Goal: Task Accomplishment & Management: Manage account settings

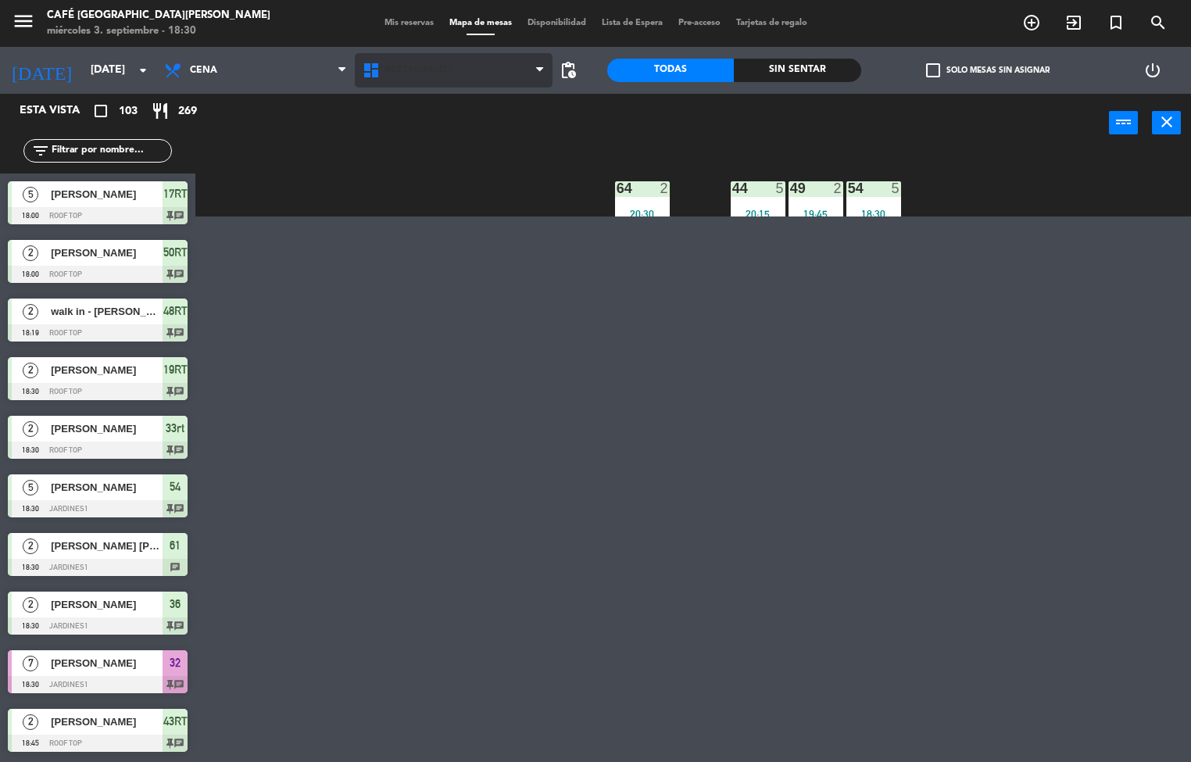
click at [421, 71] on span "Restaurante" at bounding box center [420, 70] width 70 height 11
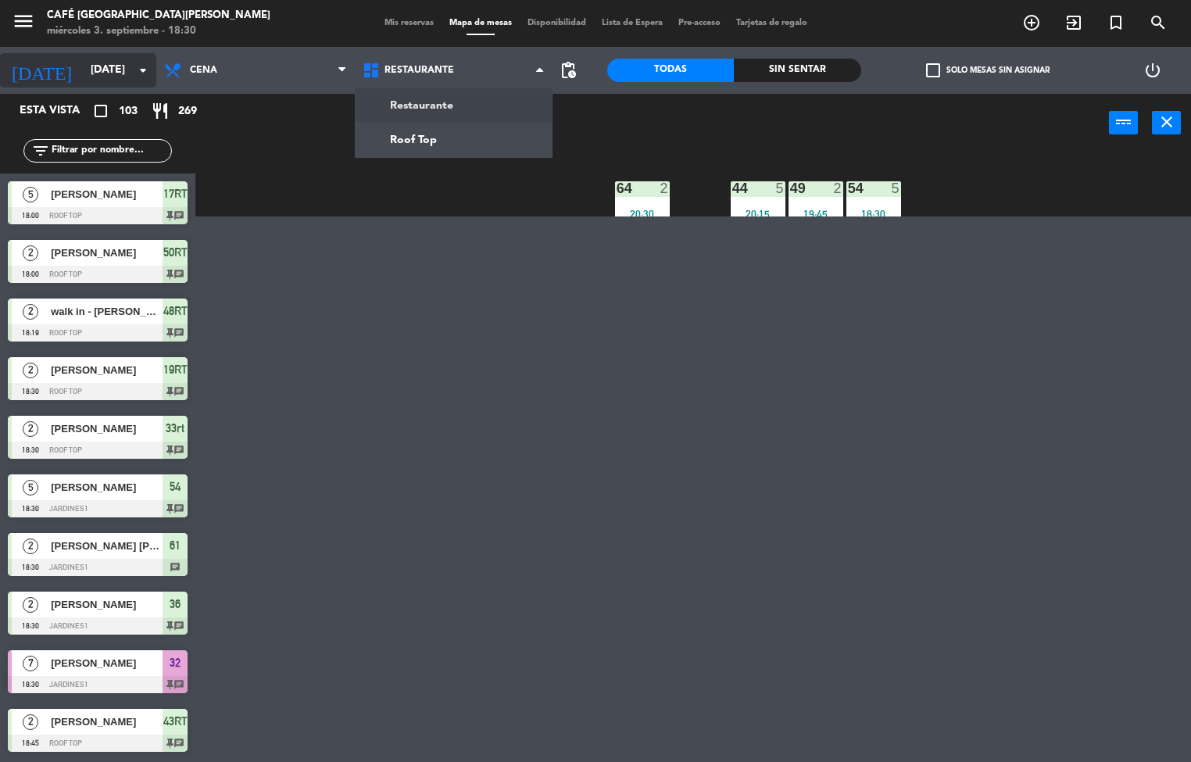
click at [92, 75] on input "mar. 2 sep." at bounding box center [157, 70] width 149 height 28
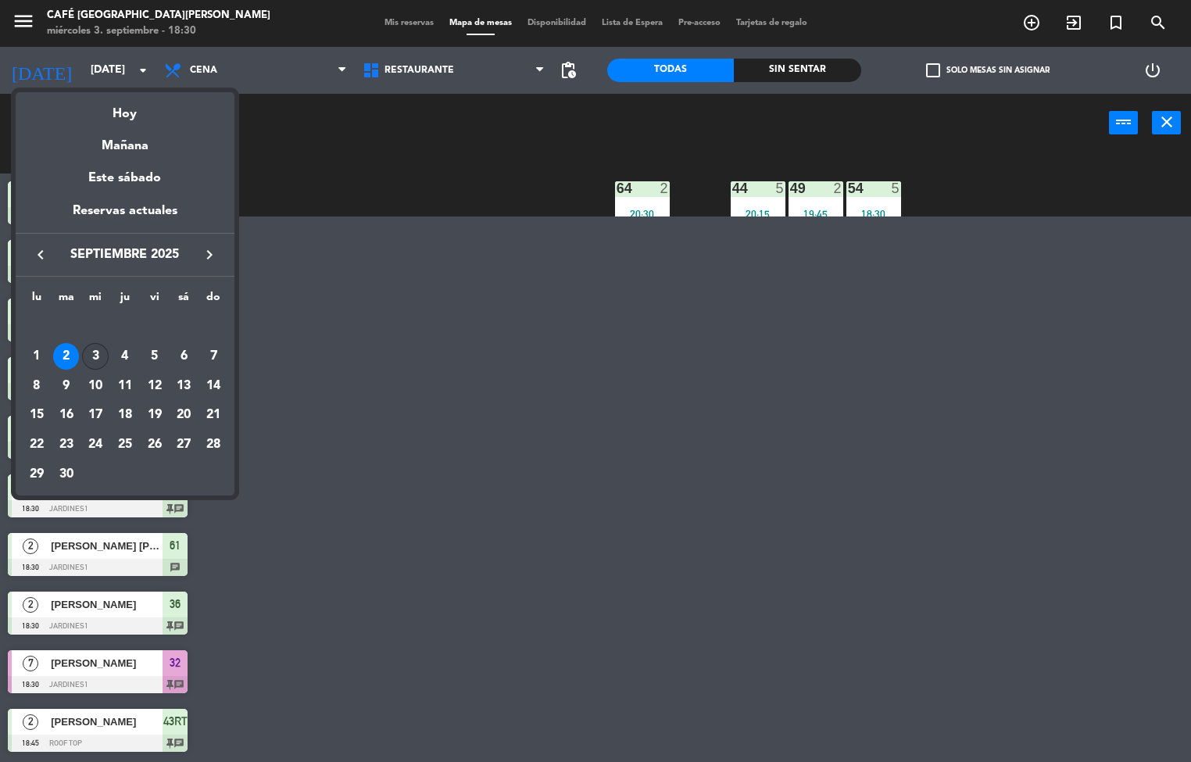
click at [99, 215] on div "3" at bounding box center [95, 356] width 27 height 27
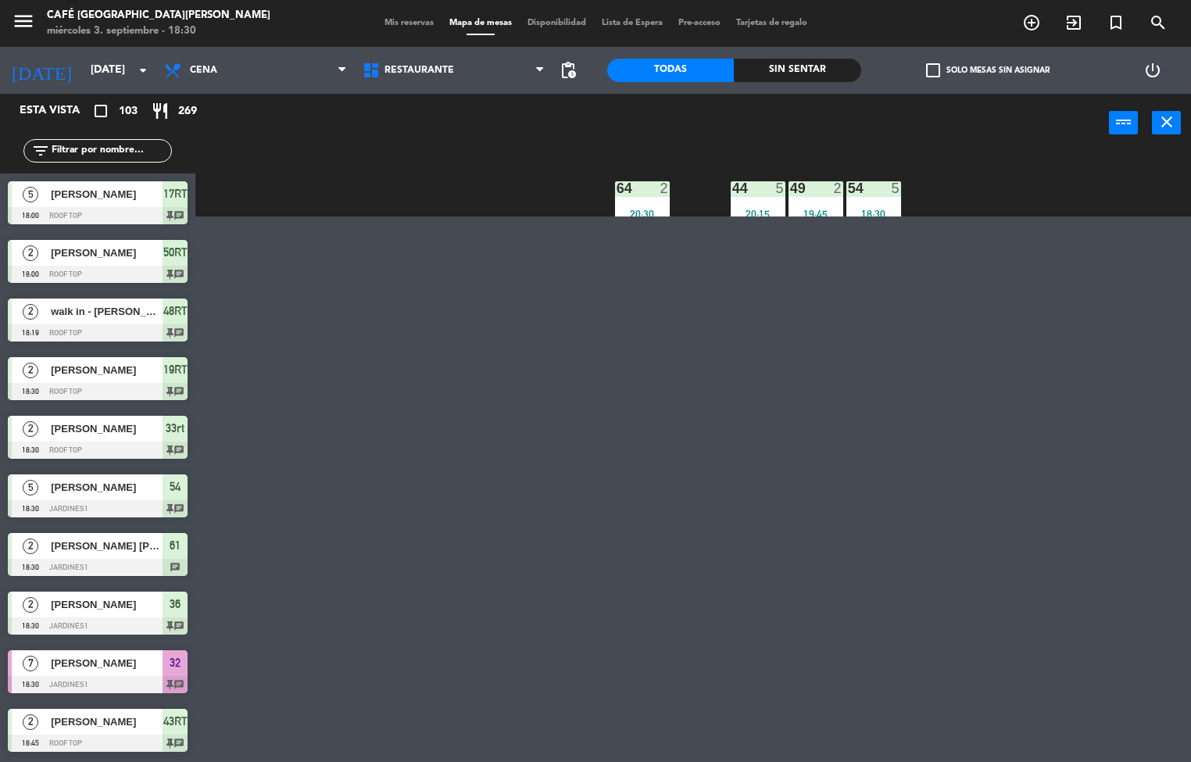
type input "mié. [DATE]"
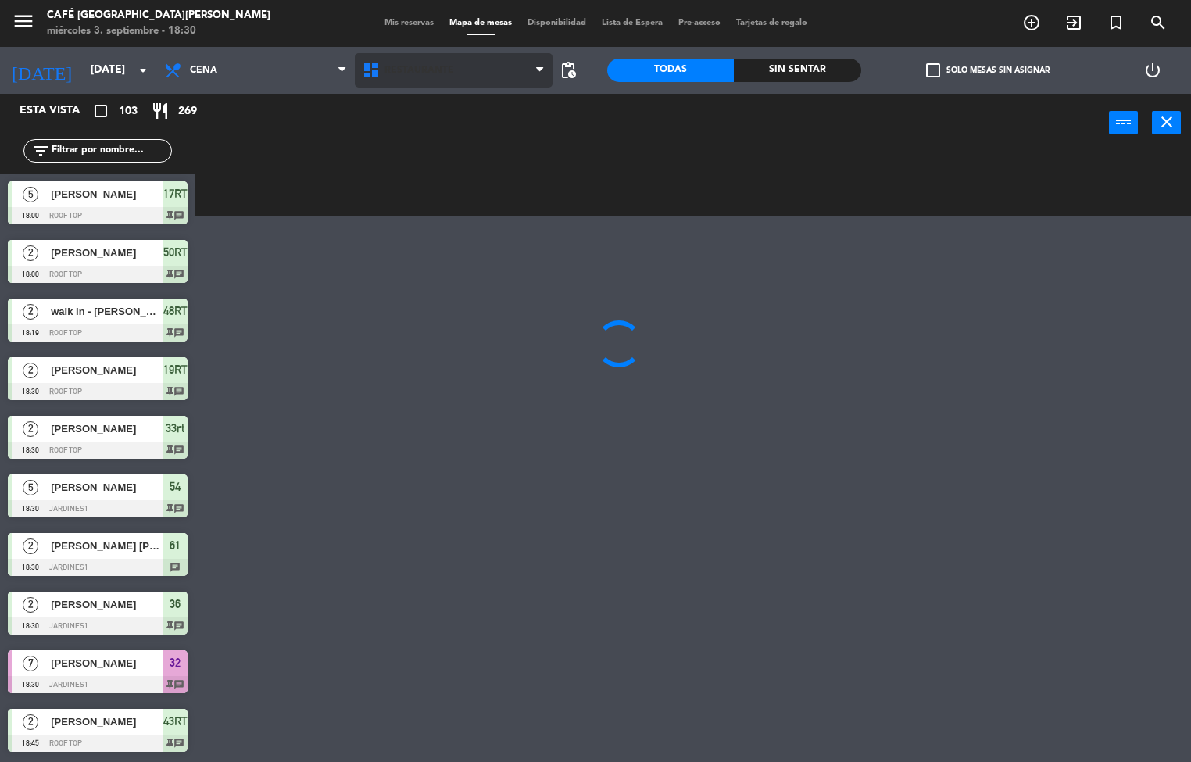
click at [411, 69] on span "Restaurante" at bounding box center [420, 70] width 70 height 11
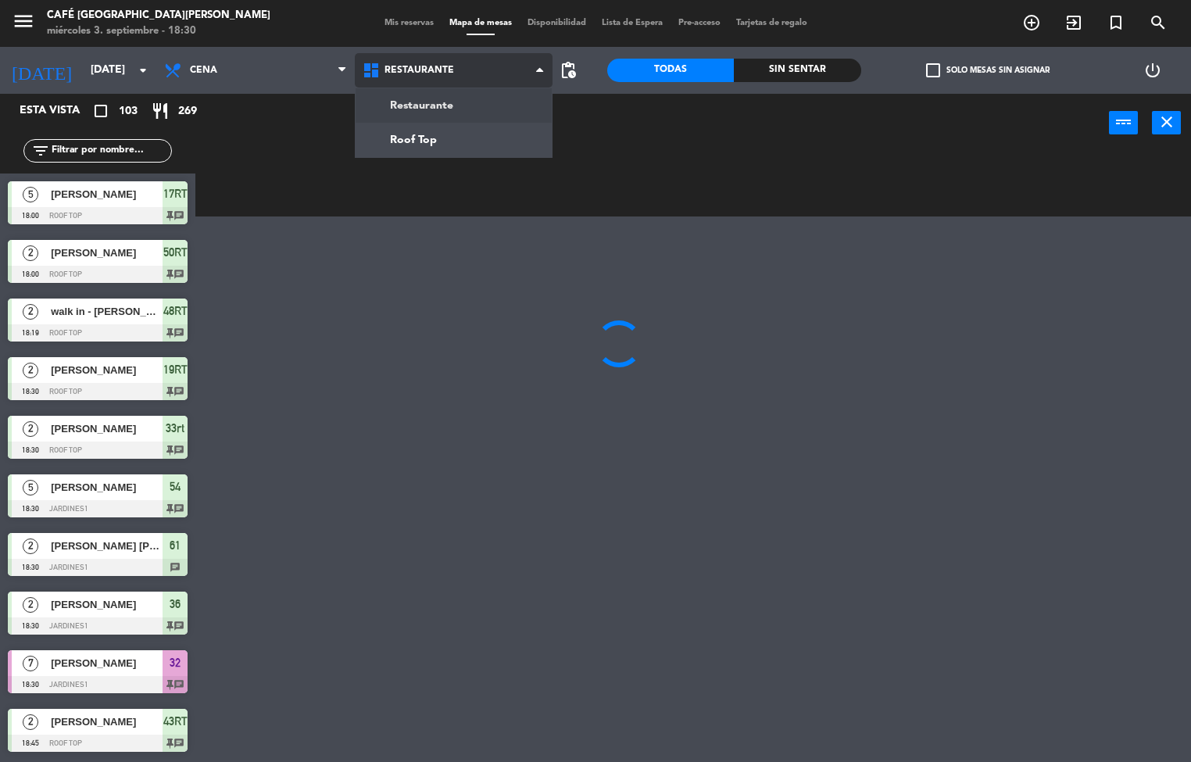
click at [479, 137] on ng-component "menu Café Museo Larco miércoles 3. septiembre - 18:30 Mis reservas Mapa de mesa…" at bounding box center [595, 108] width 1191 height 217
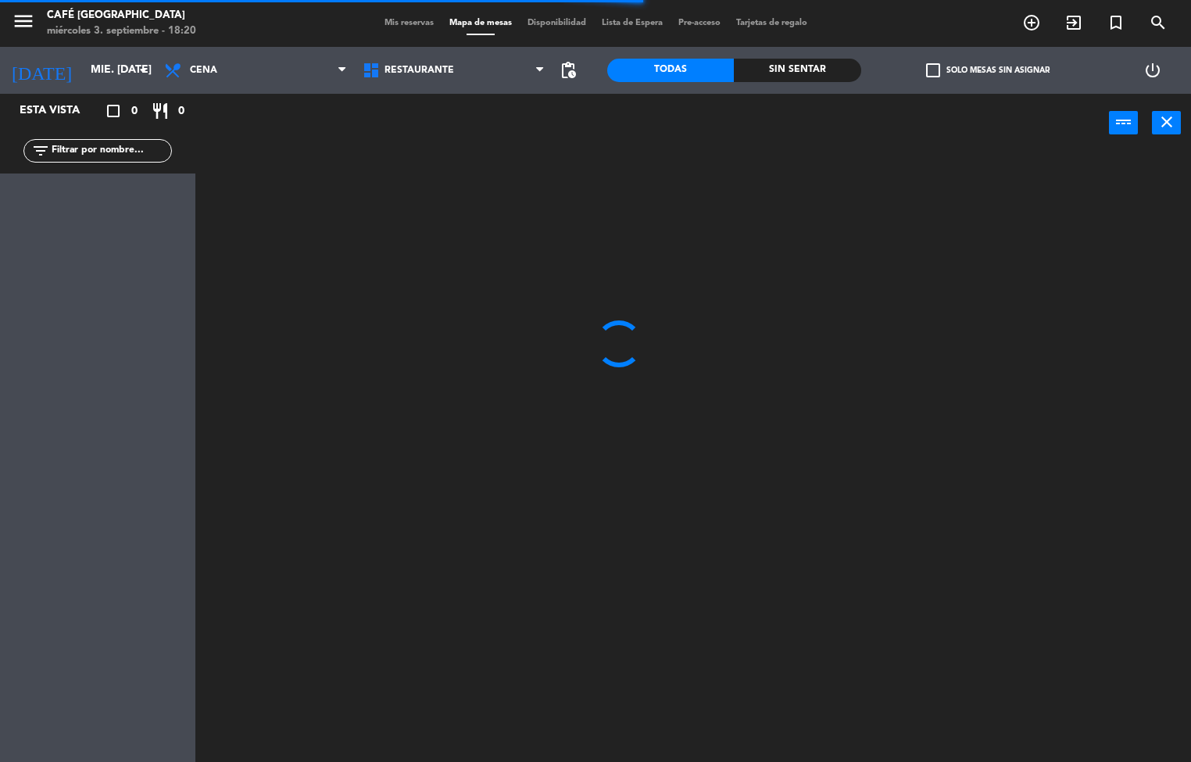
click at [407, 23] on span "Mis reservas" at bounding box center [409, 23] width 65 height 9
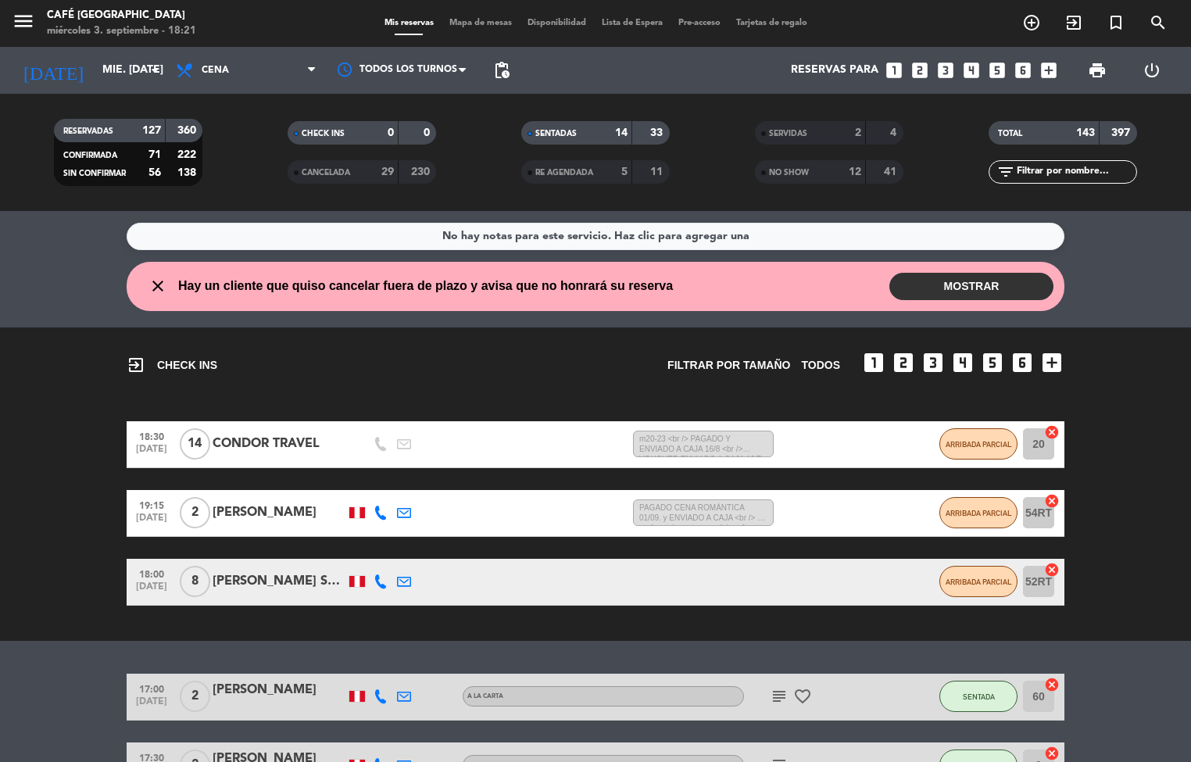
click at [801, 640] on div "exit_to_app CHECK INS Filtrar por tamaño TODOS looks_one looks_two looks_3 look…" at bounding box center [595, 485] width 1191 height 314
click at [793, 612] on div "exit_to_app CHECK INS Filtrar por tamaño TODOS looks_one looks_two looks_3 look…" at bounding box center [595, 485] width 1191 height 314
click at [795, 572] on div "18:00 [DATE] 8 [PERSON_NAME] SANTA [PERSON_NAME] 12 MIN / 4:33 H sms ARRIBADA P…" at bounding box center [596, 582] width 938 height 47
click at [800, 531] on div "19:15 [DATE] 2 [PERSON_NAME] 11 MIN / 11:47 H sms PAGADO CENA ROMÁNTICA 01/09. …" at bounding box center [596, 513] width 938 height 47
click at [793, 512] on div "PAGADO CENA ROMÁNTICA 01/09. y ENVIADO A CAJA <br /> De preferencia en terraza …" at bounding box center [782, 513] width 314 height 27
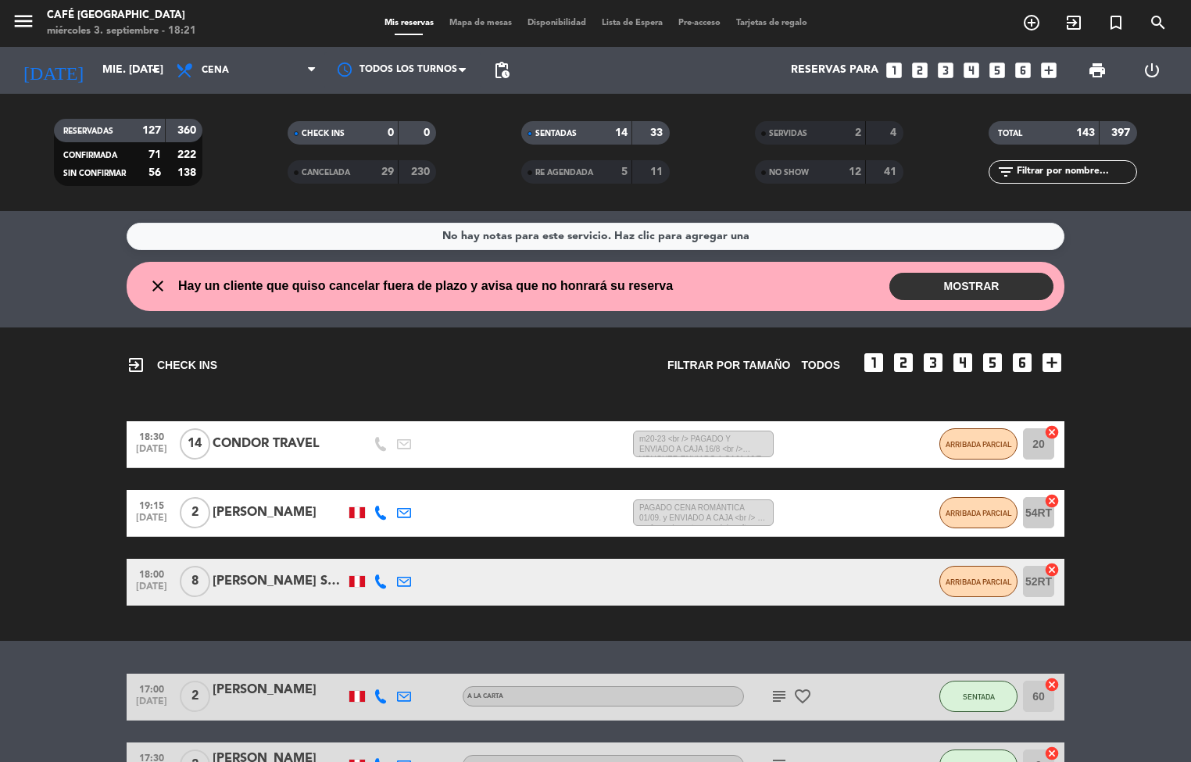
click at [1115, 596] on bookings-row "18:30 [DATE] CONDOR TRAVEL 34 MIN / 10:24 H sms m20-23 <br /> PAGADO Y ENVIADO …" at bounding box center [595, 513] width 1191 height 185
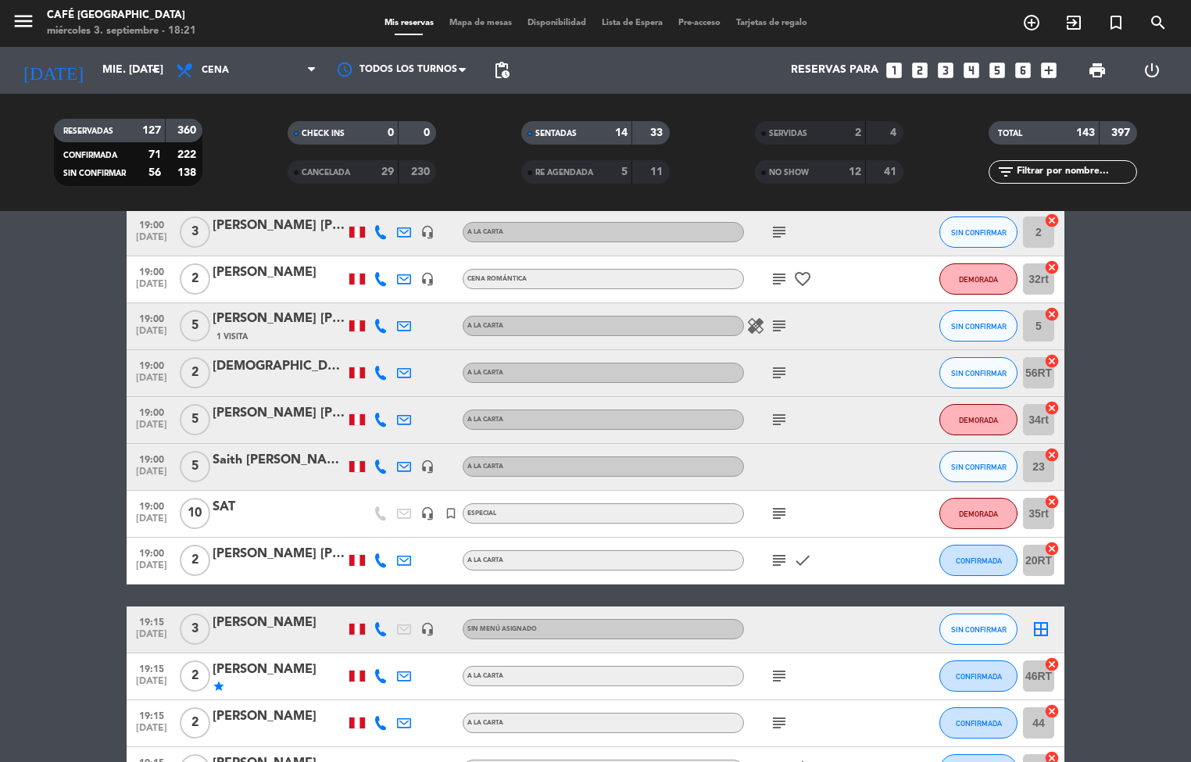
scroll to position [2184, 0]
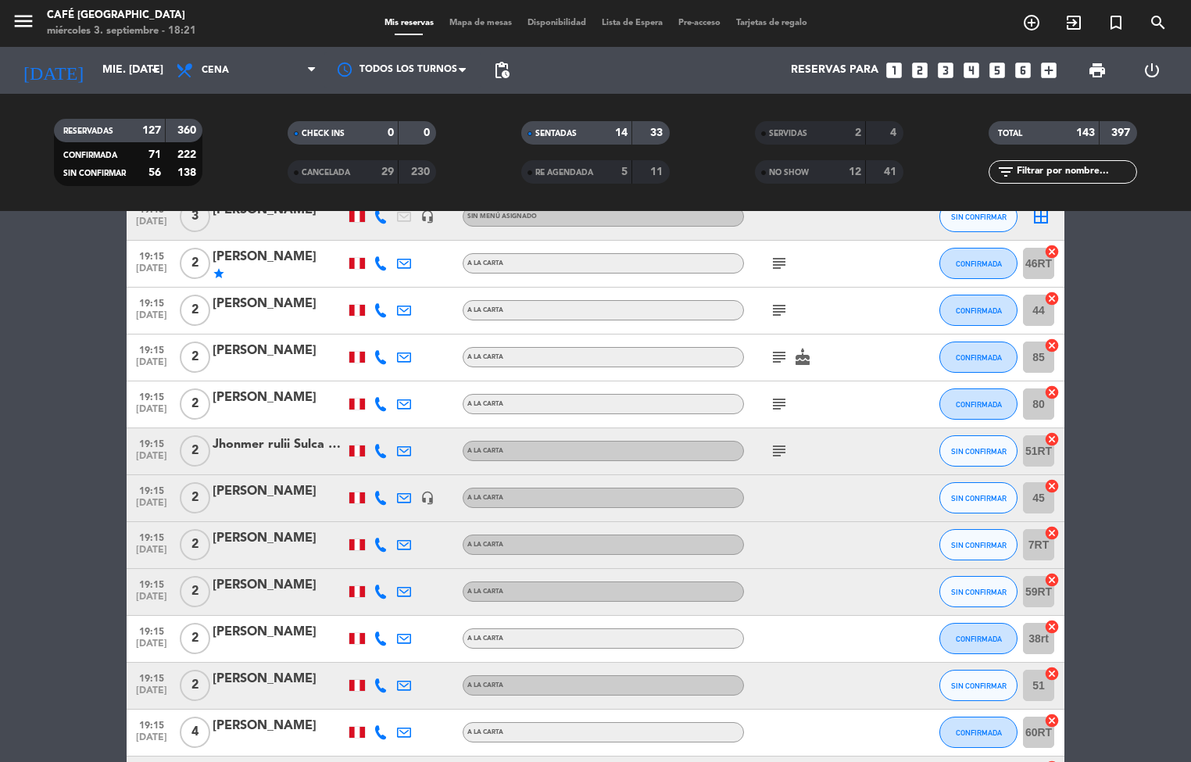
scroll to position [2588, 0]
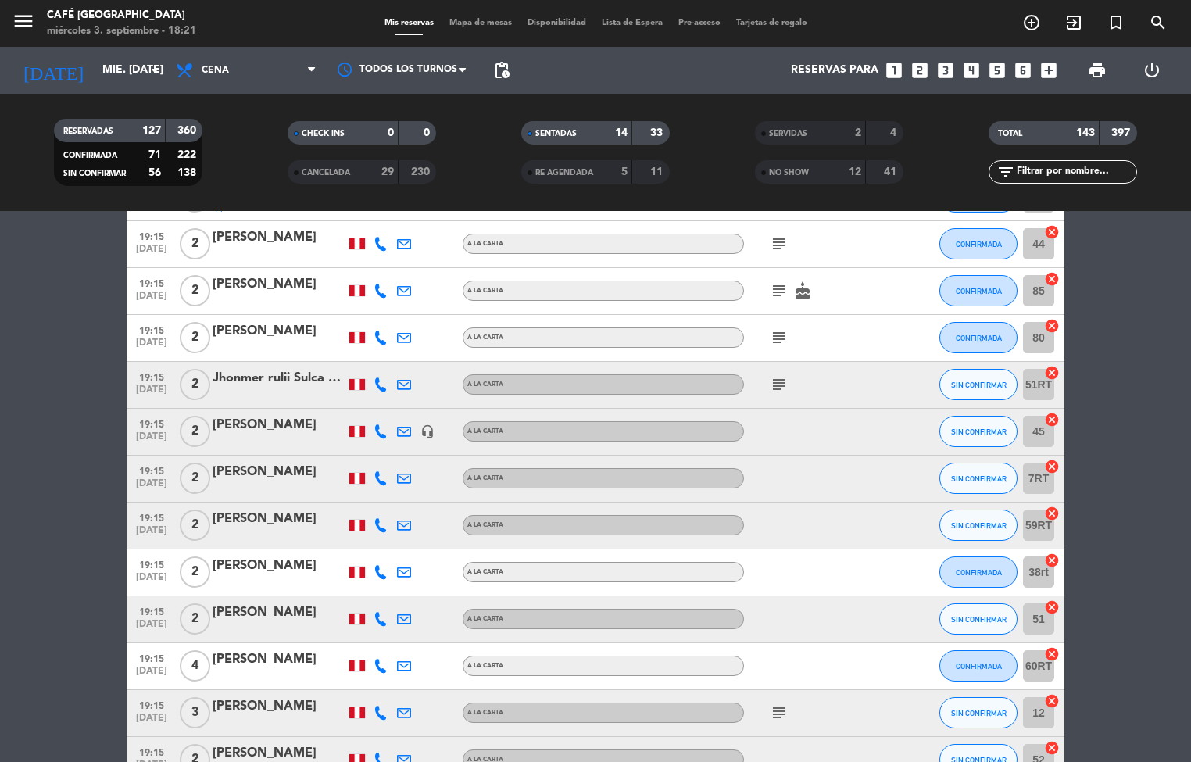
scroll to position [2671, 0]
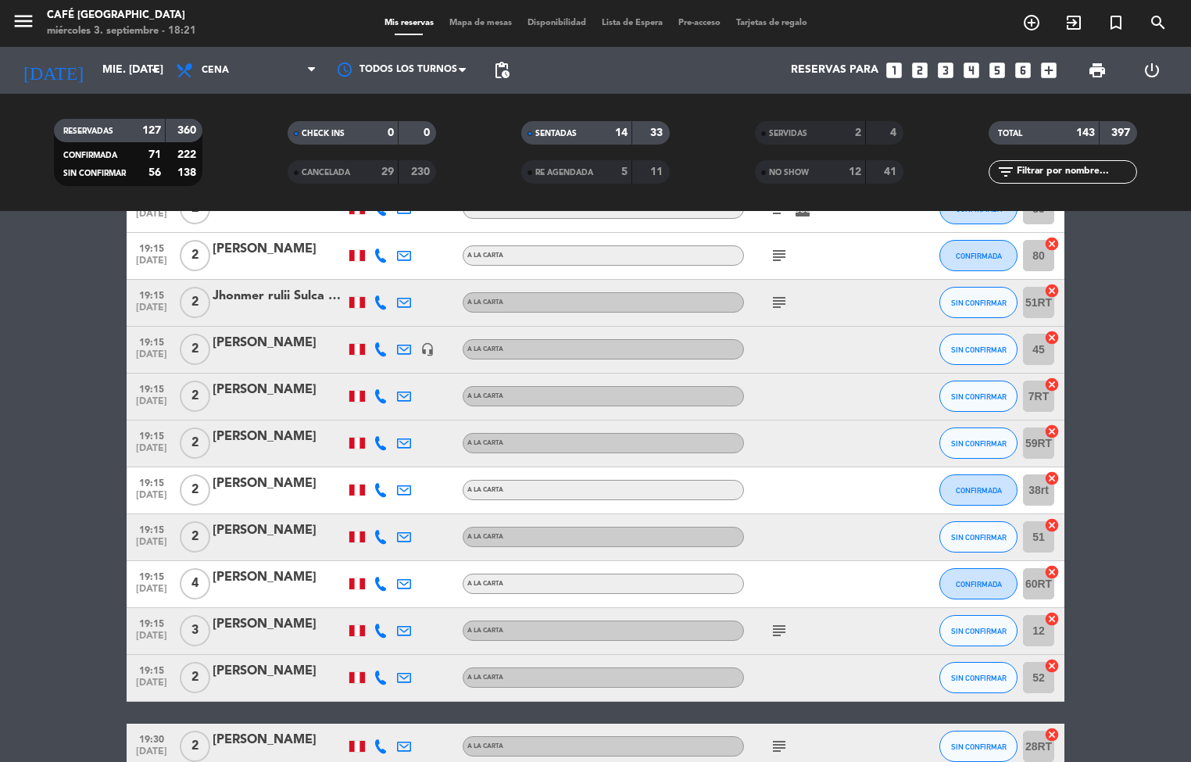
scroll to position [2759, 0]
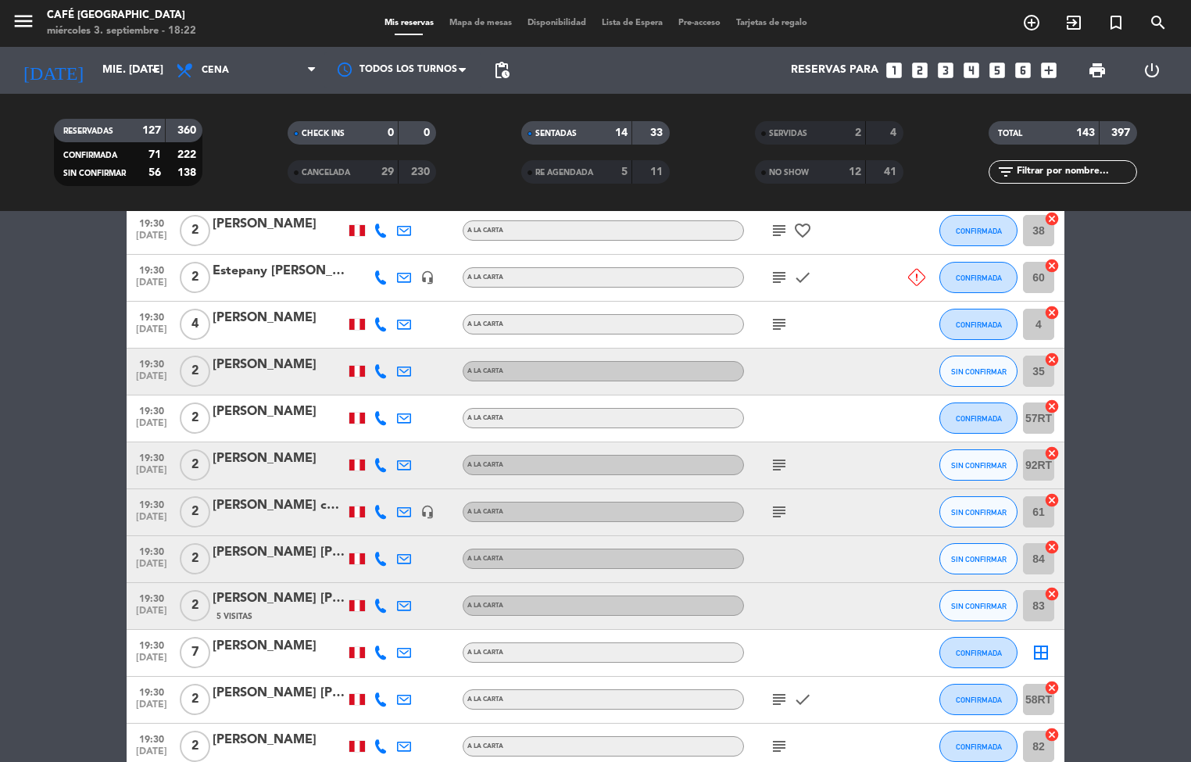
scroll to position [3367, 0]
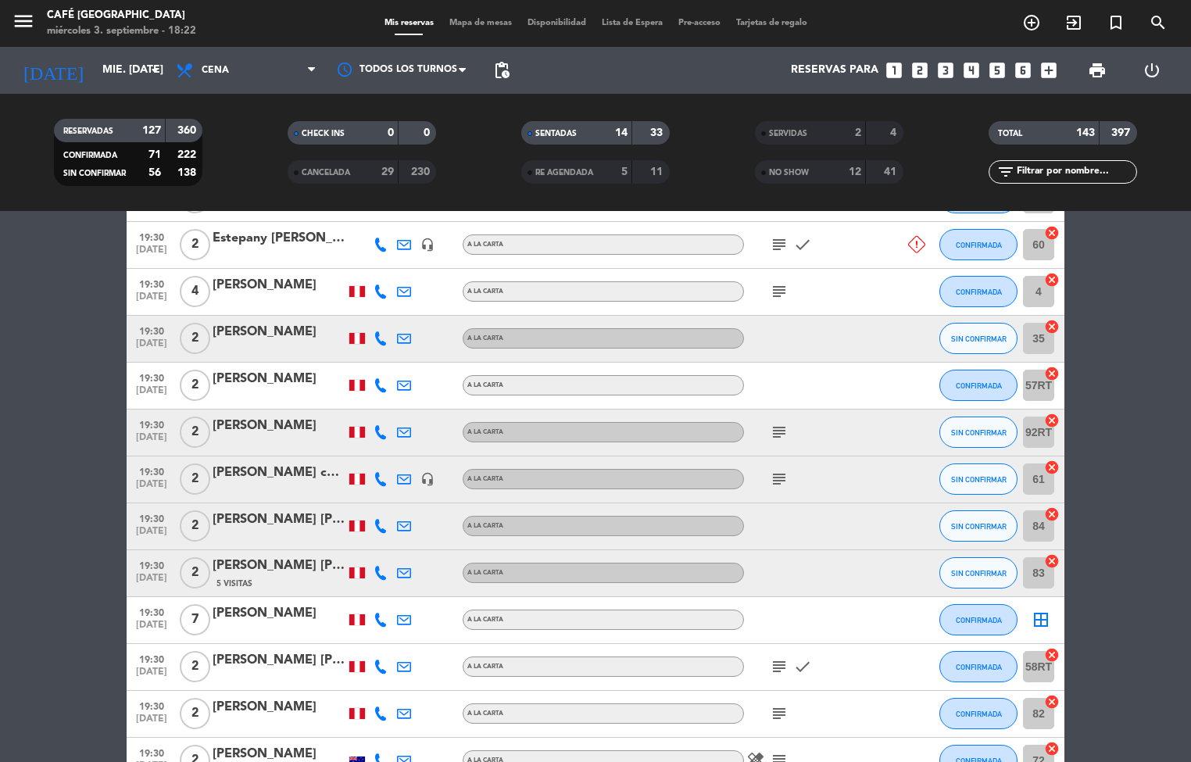
click at [1113, 643] on bookings-row "17:00 [DATE] 2 [PERSON_NAME] A [PERSON_NAME] subject favorite_border SENTADA 60…" at bounding box center [595, 708] width 1191 height 6802
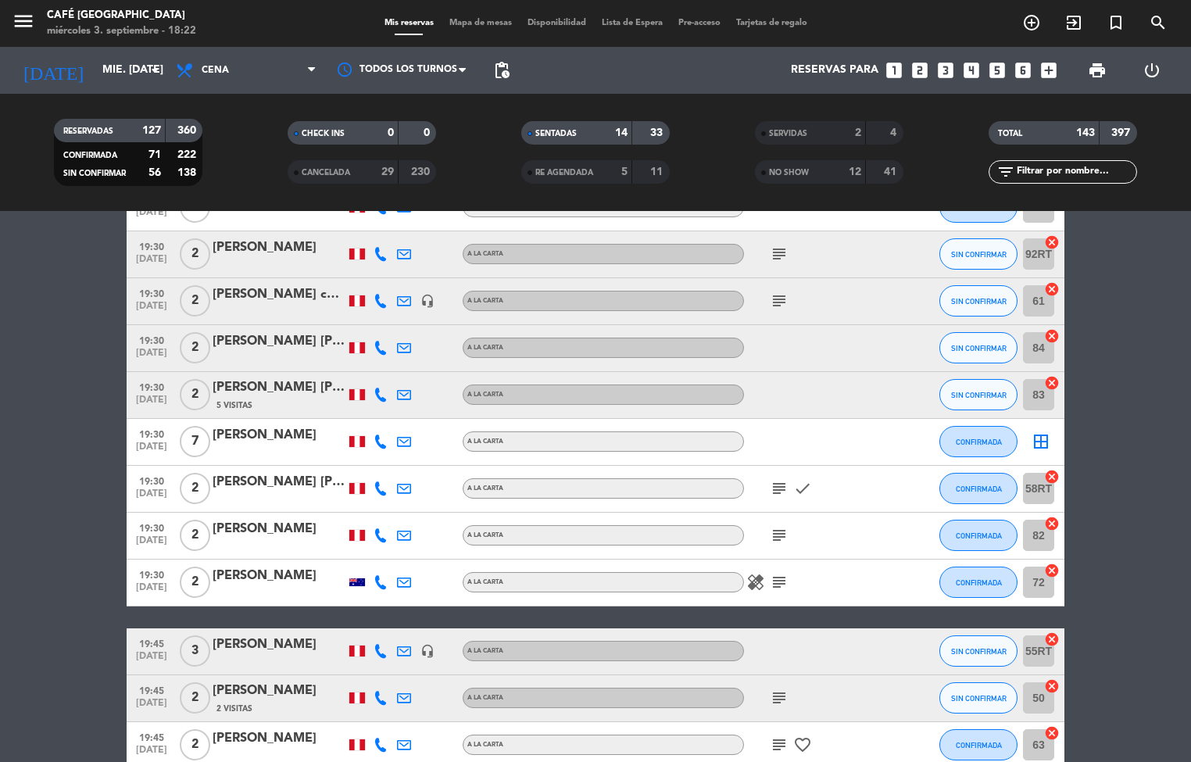
scroll to position [3546, 0]
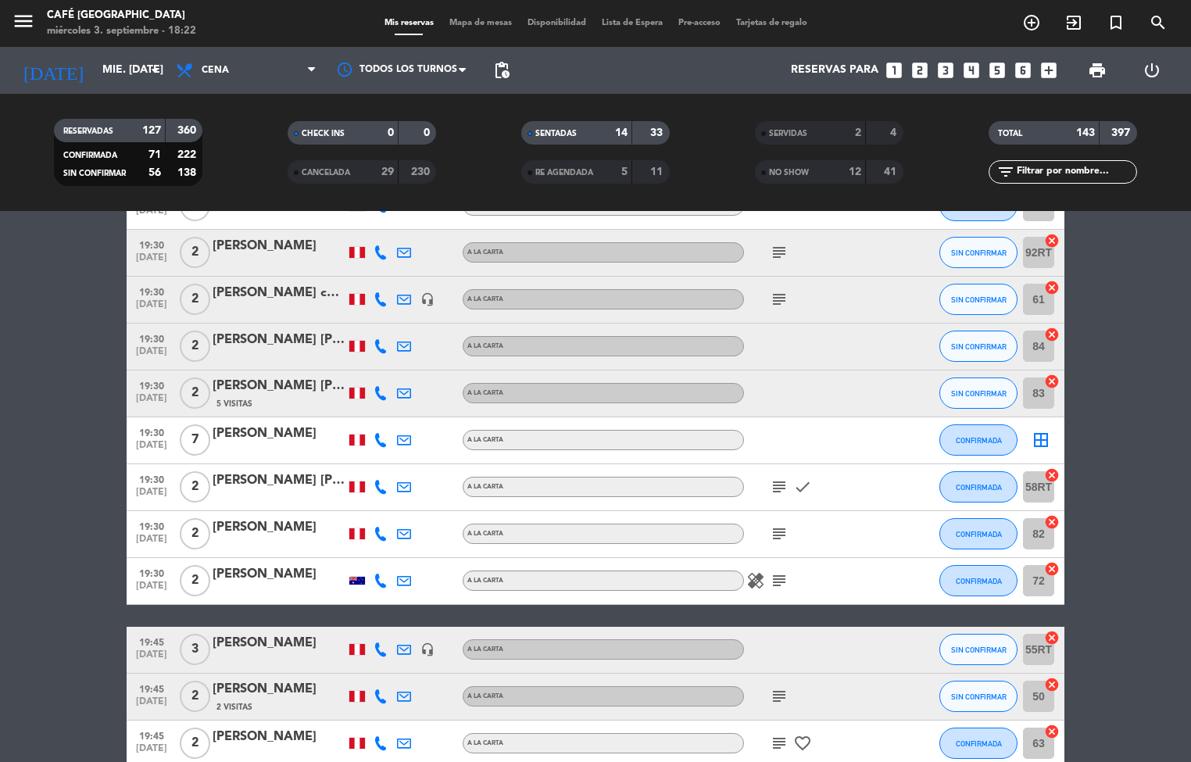
click at [1128, 606] on bookings-row "17:00 [DATE] 2 [PERSON_NAME] A [PERSON_NAME] subject favorite_border SENTADA 60…" at bounding box center [595, 529] width 1191 height 6802
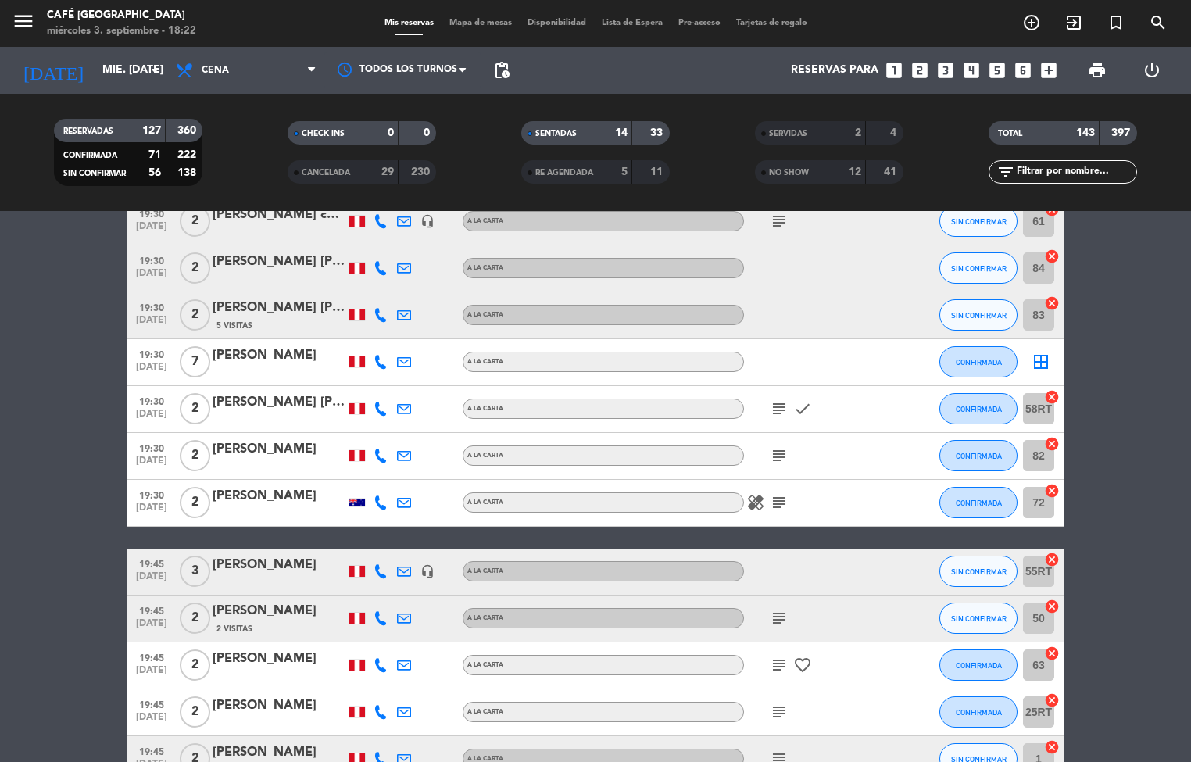
scroll to position [3675, 0]
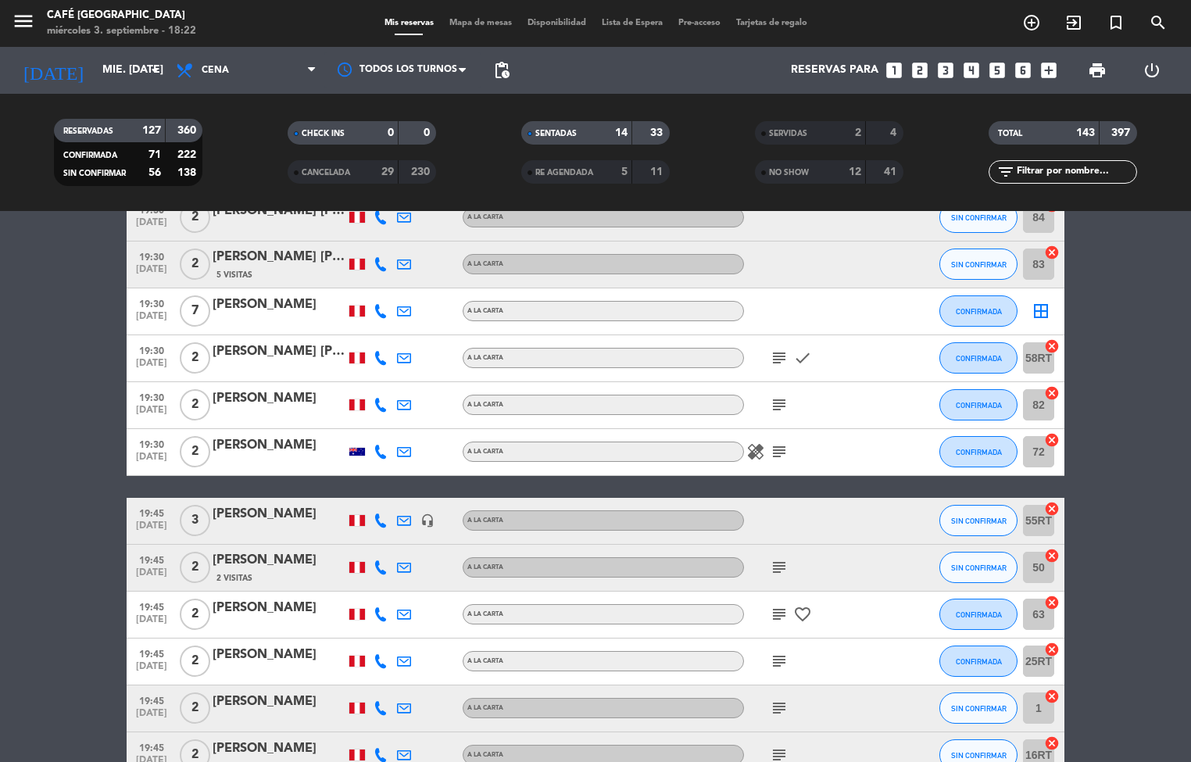
click at [1119, 669] on bookings-row "17:00 [DATE] 2 [PERSON_NAME] A [PERSON_NAME] subject favorite_border SENTADA 60…" at bounding box center [595, 400] width 1191 height 6802
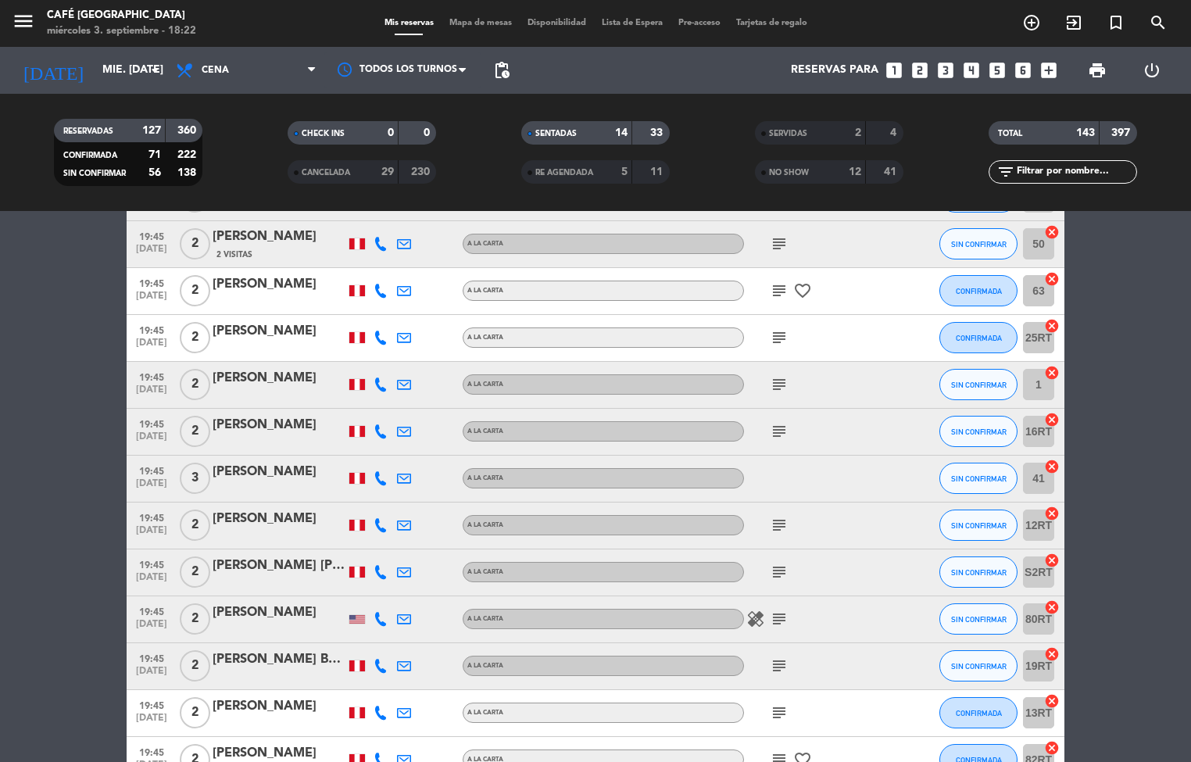
scroll to position [4007, 0]
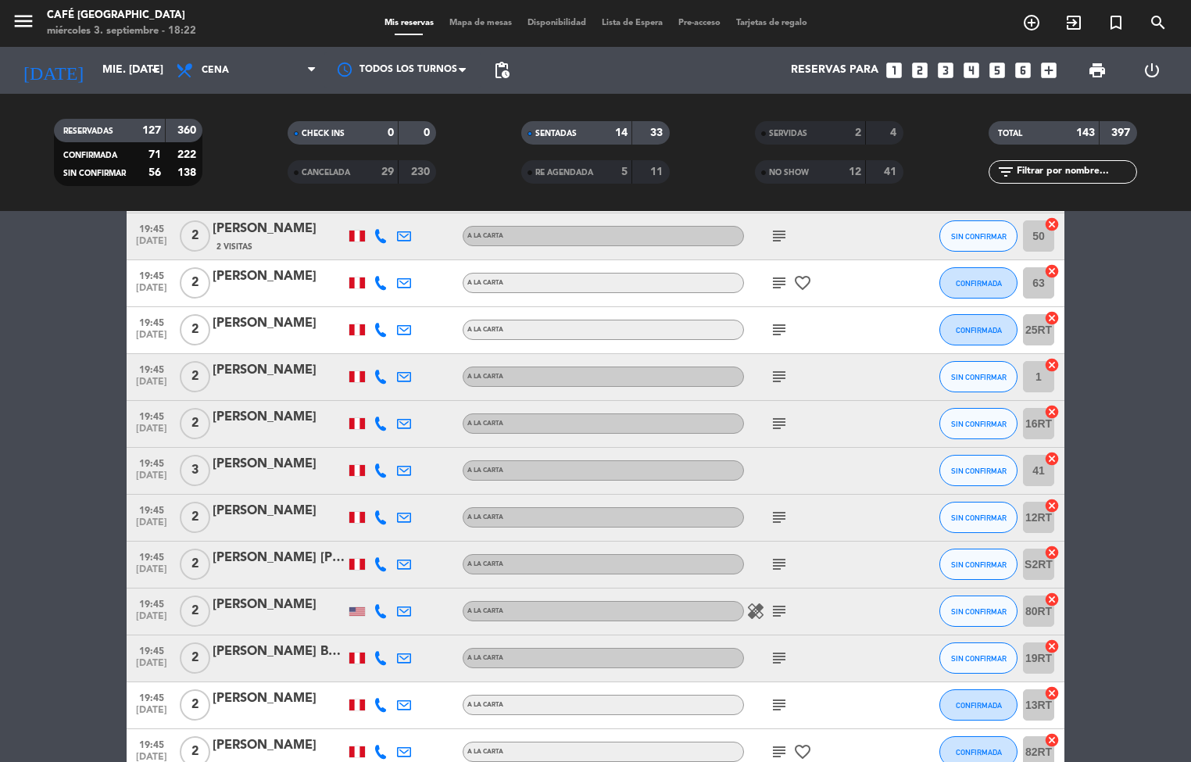
click at [1134, 683] on bookings-row "17:00 [DATE] 2 [PERSON_NAME] A [PERSON_NAME] subject favorite_border SENTADA 60…" at bounding box center [595, 68] width 1191 height 6802
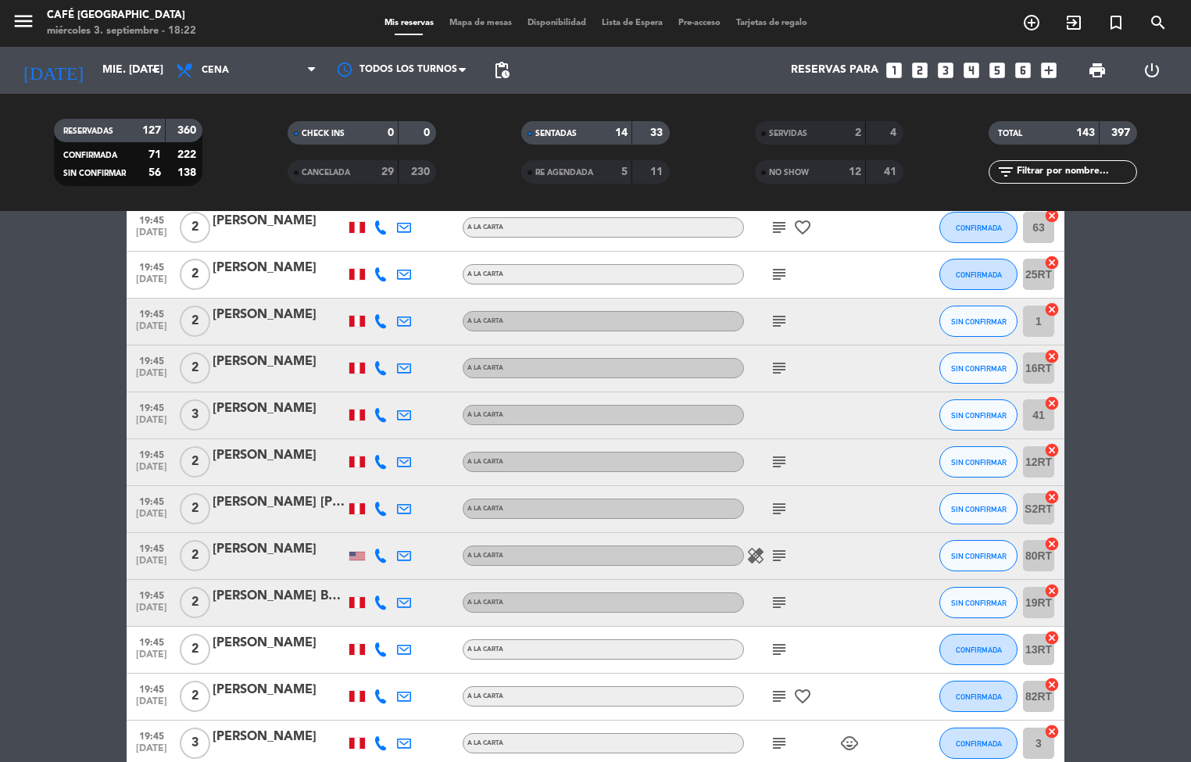
click at [1154, 597] on bookings-row "17:00 [DATE] 2 [PERSON_NAME] A [PERSON_NAME] subject favorite_border SENTADA 60…" at bounding box center [595, 13] width 1191 height 6802
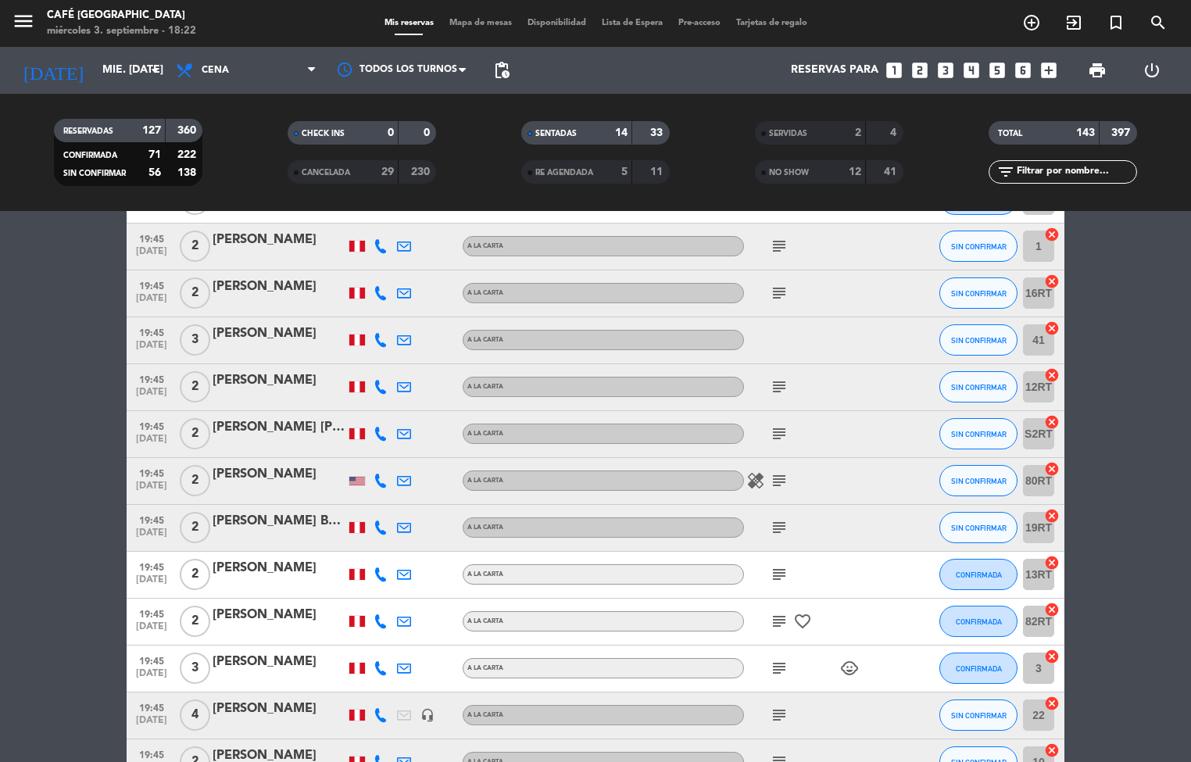
scroll to position [4206, 0]
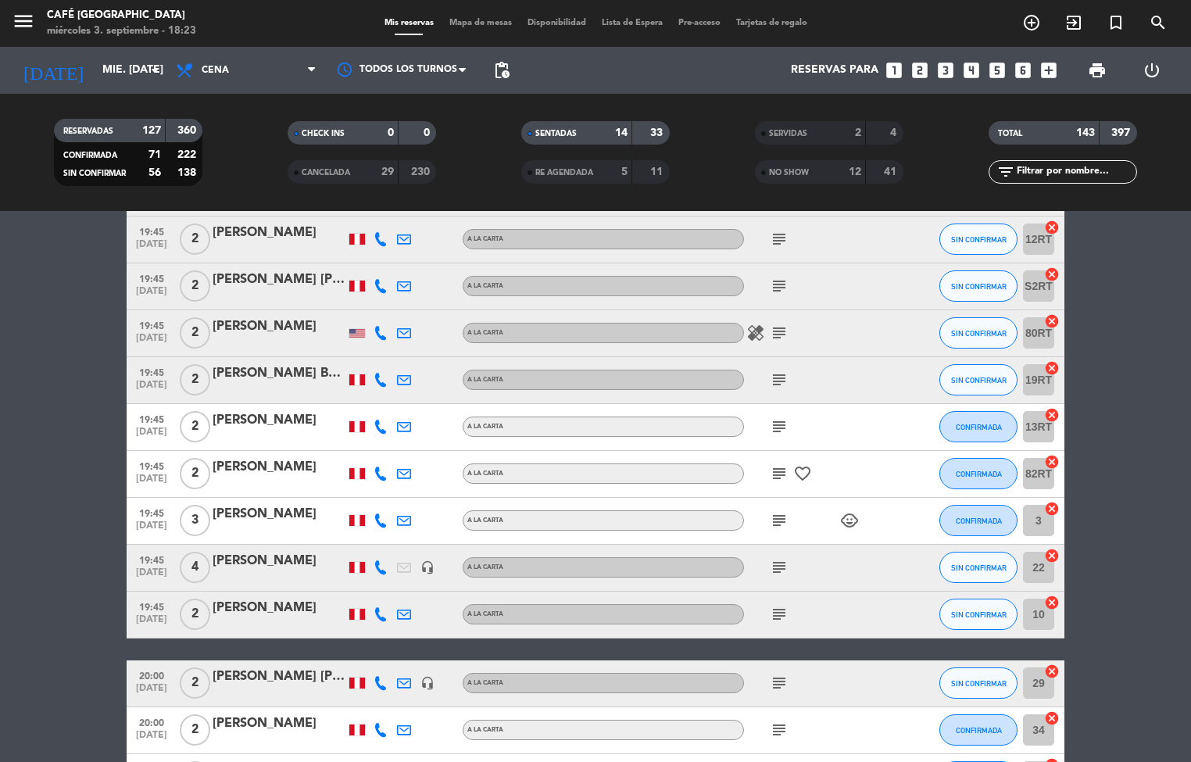
scroll to position [4300, 0]
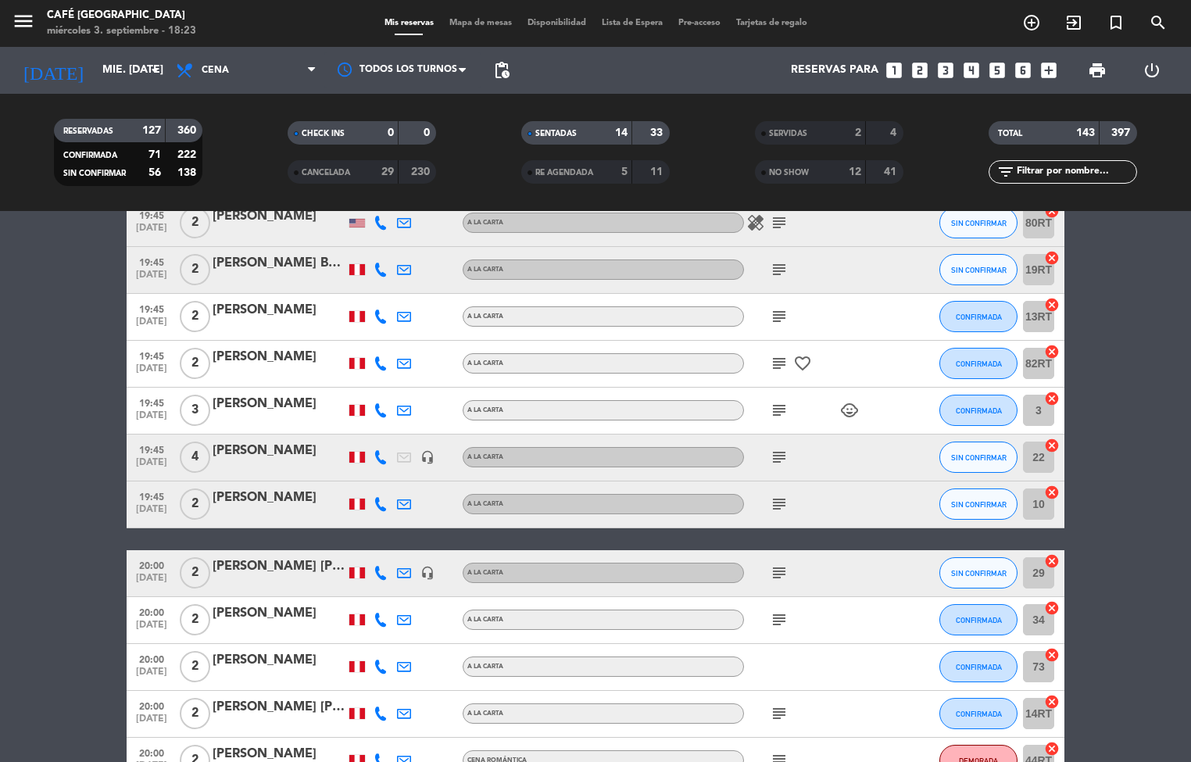
scroll to position [4399, 0]
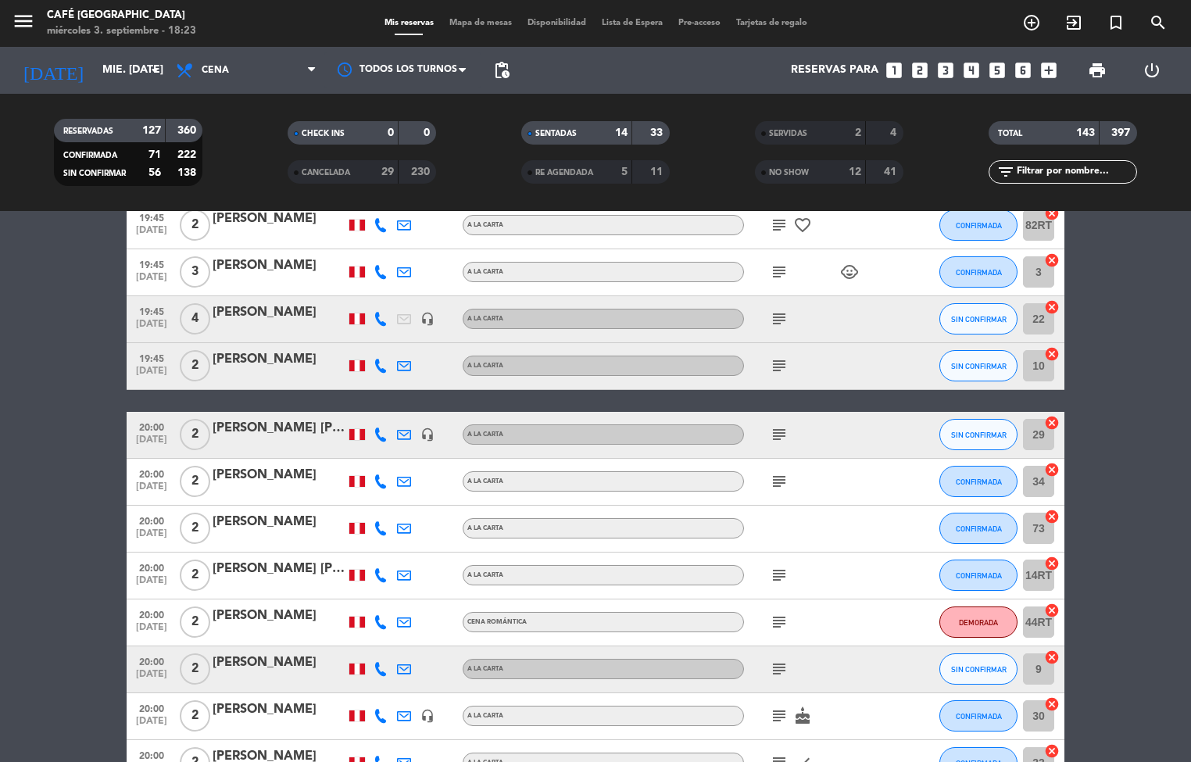
scroll to position [4565, 0]
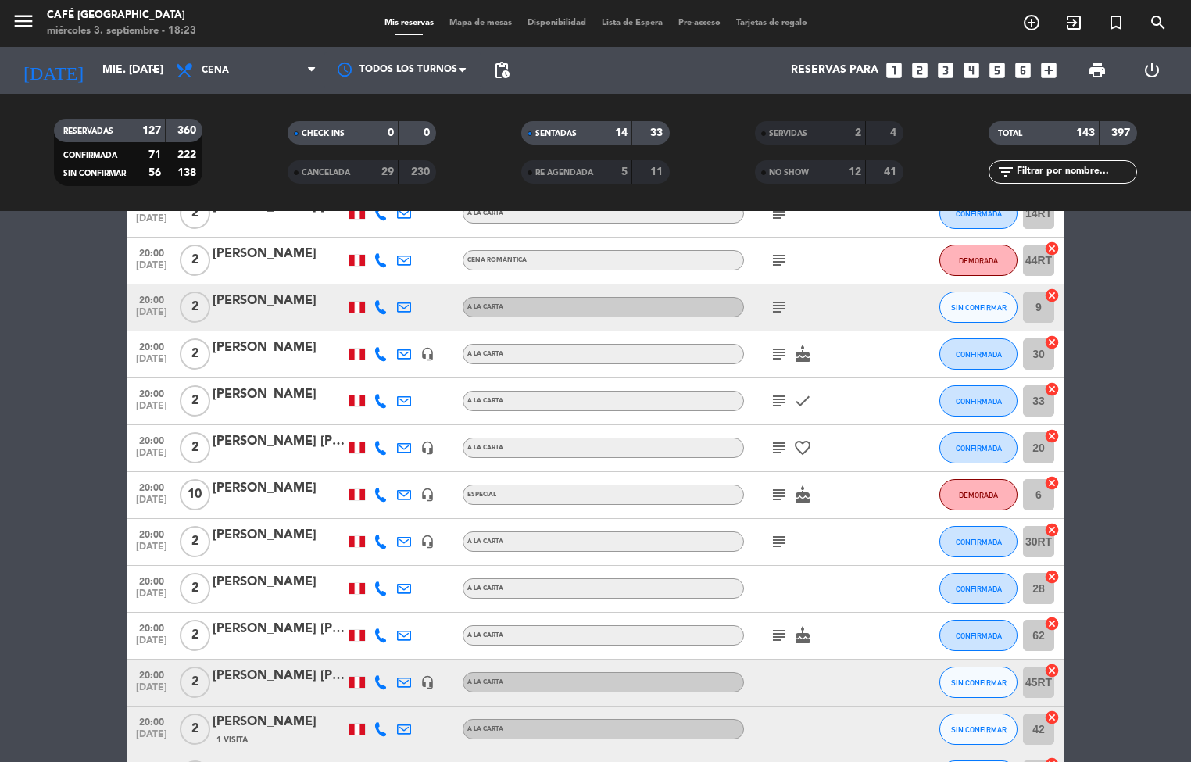
scroll to position [4917, 0]
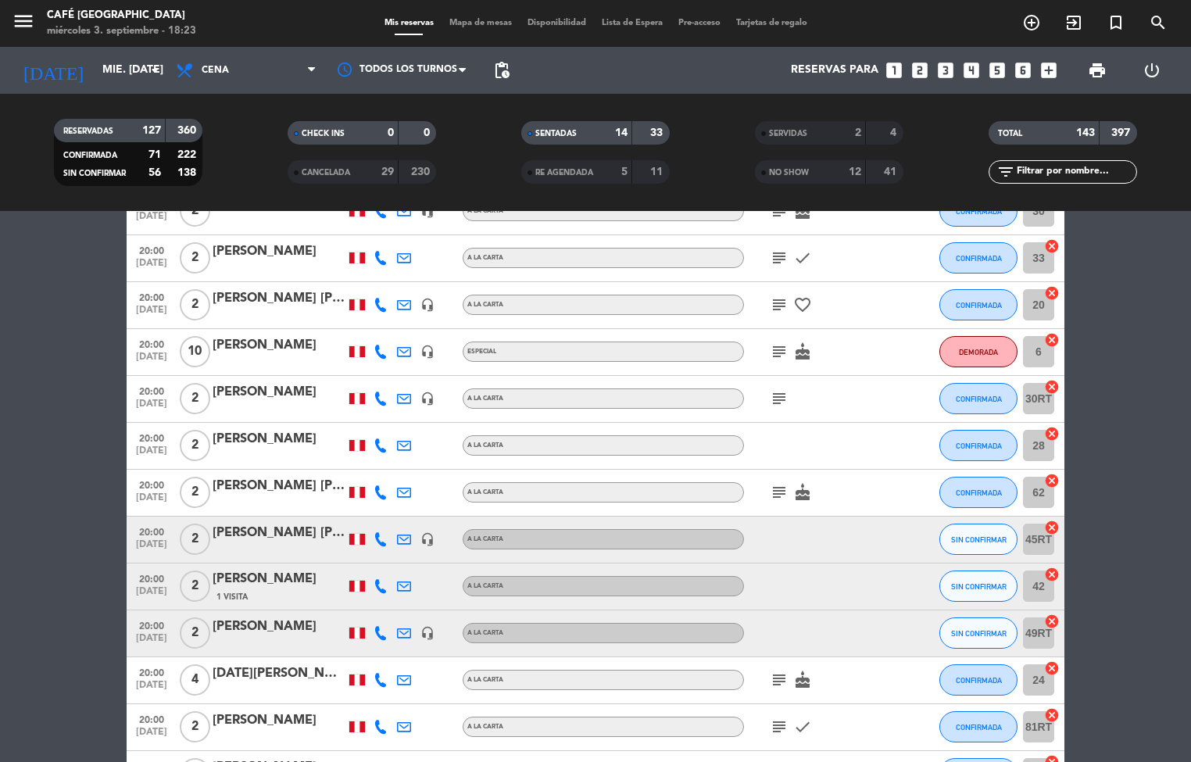
scroll to position [5069, 0]
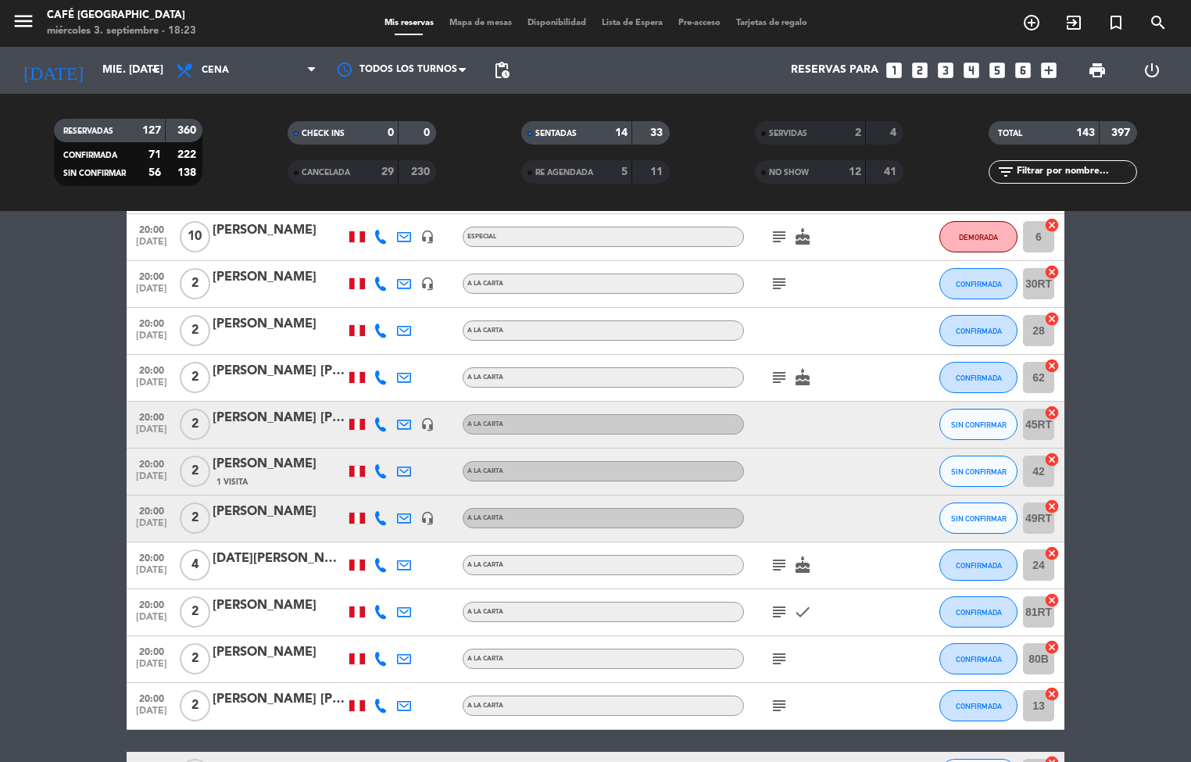
scroll to position [5209, 0]
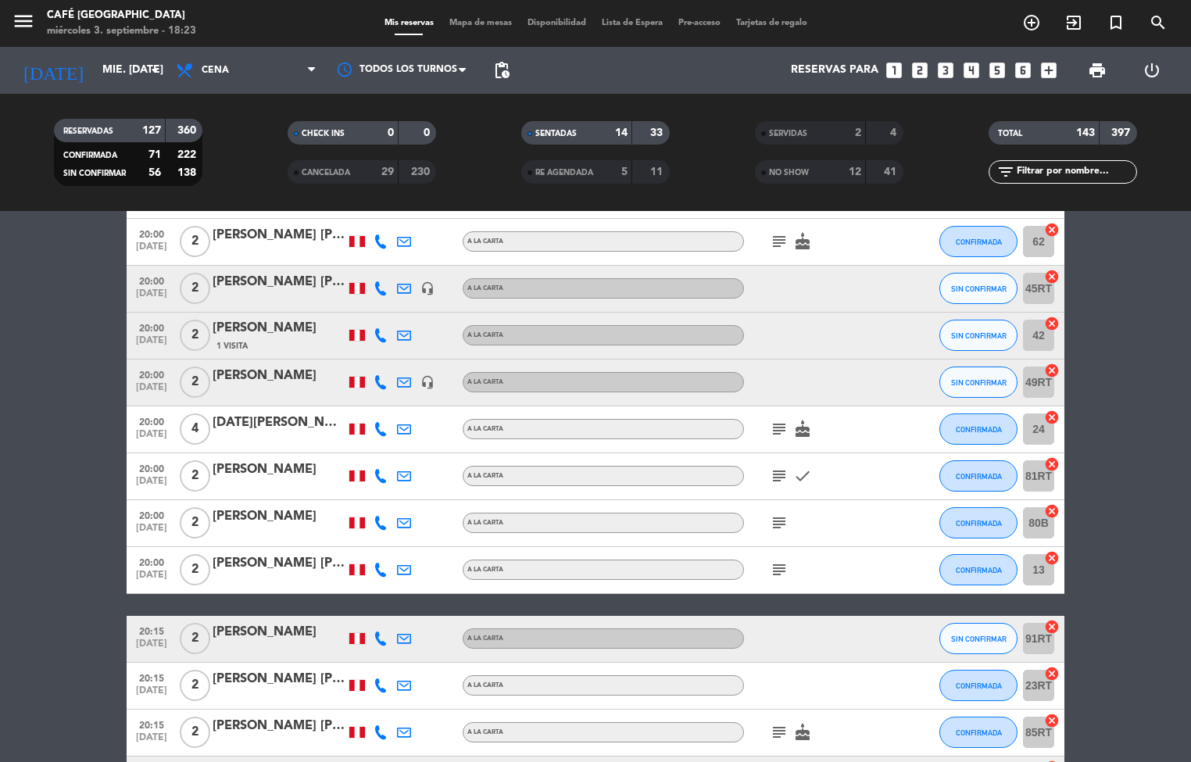
scroll to position [5320, 0]
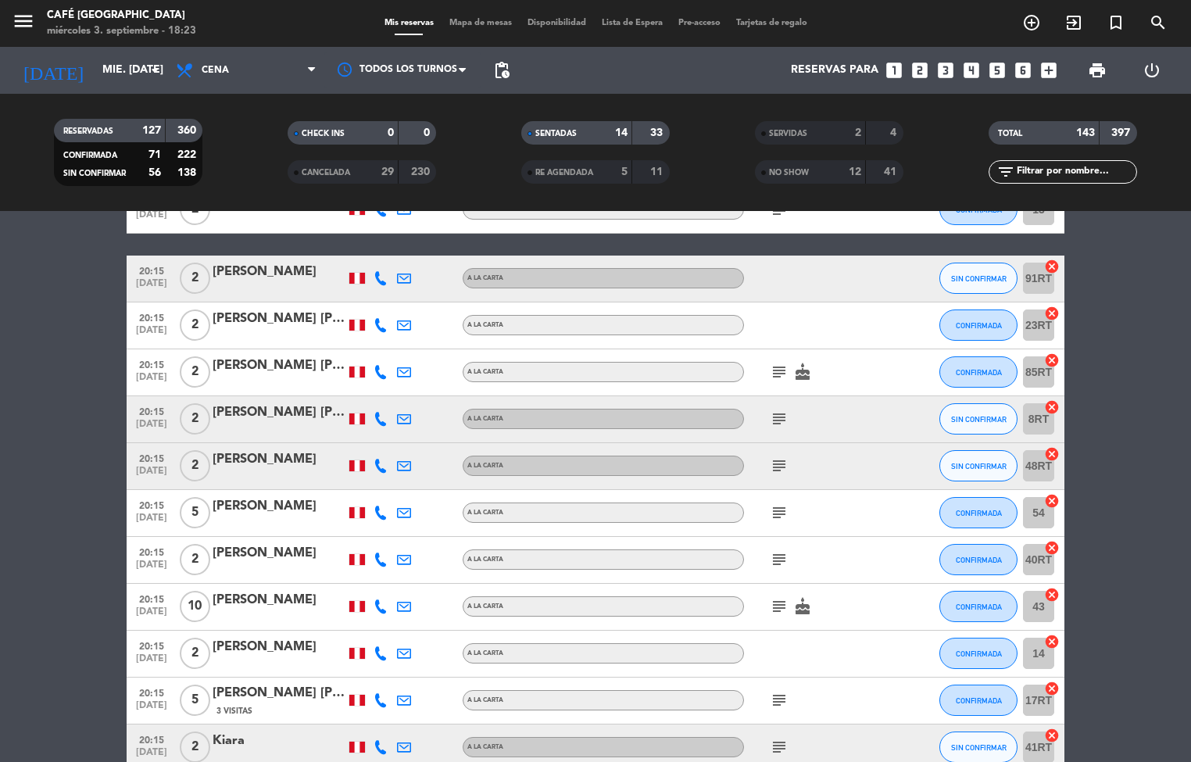
scroll to position [5672, 0]
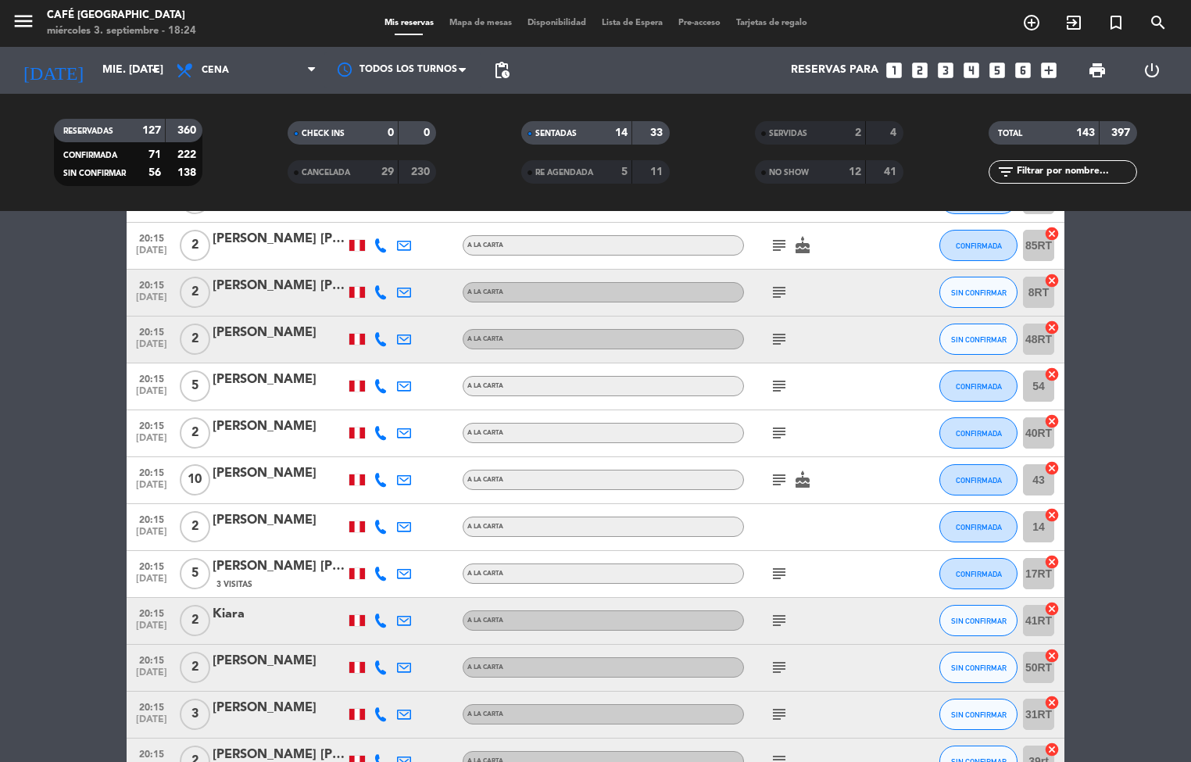
scroll to position [5789, 0]
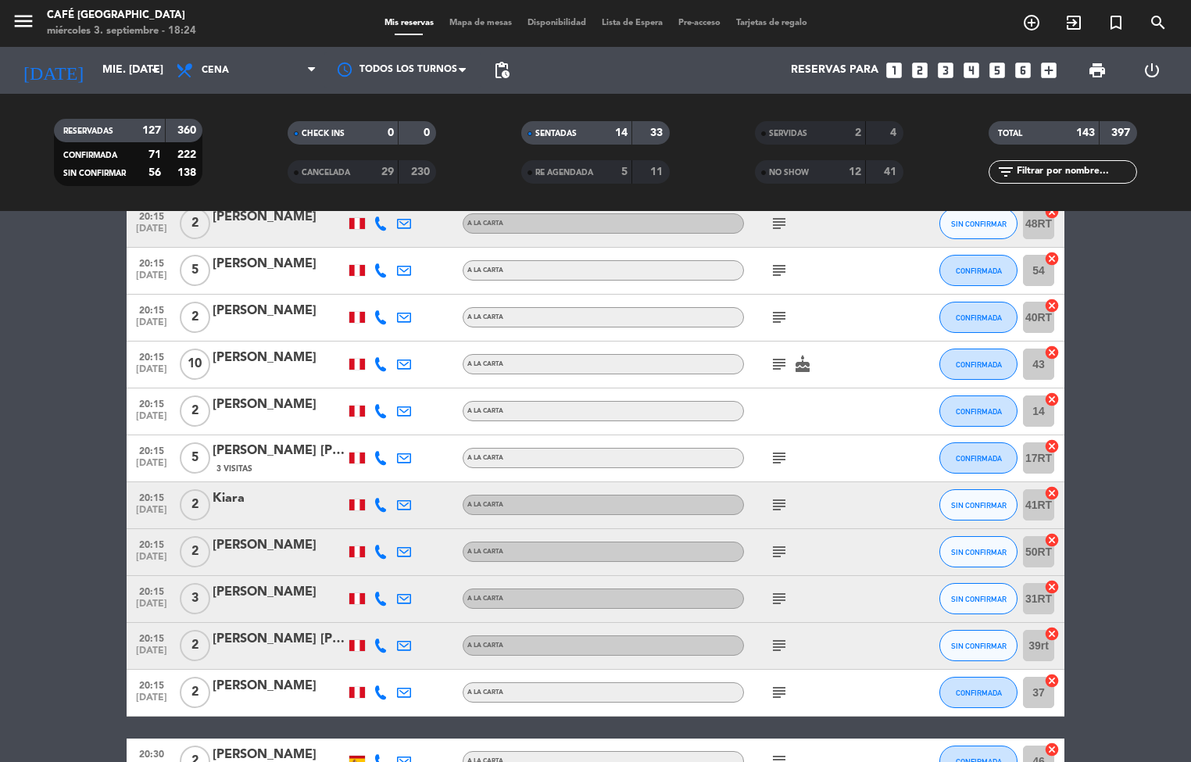
scroll to position [5897, 0]
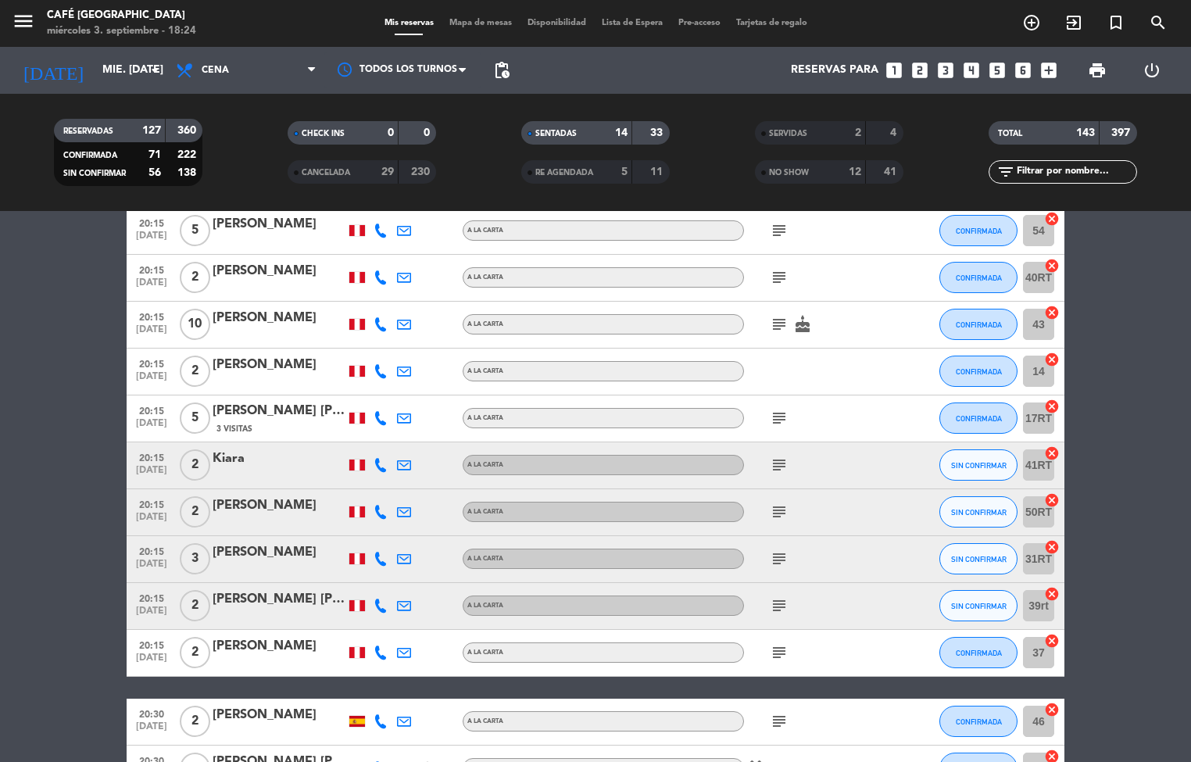
scroll to position [5968, 0]
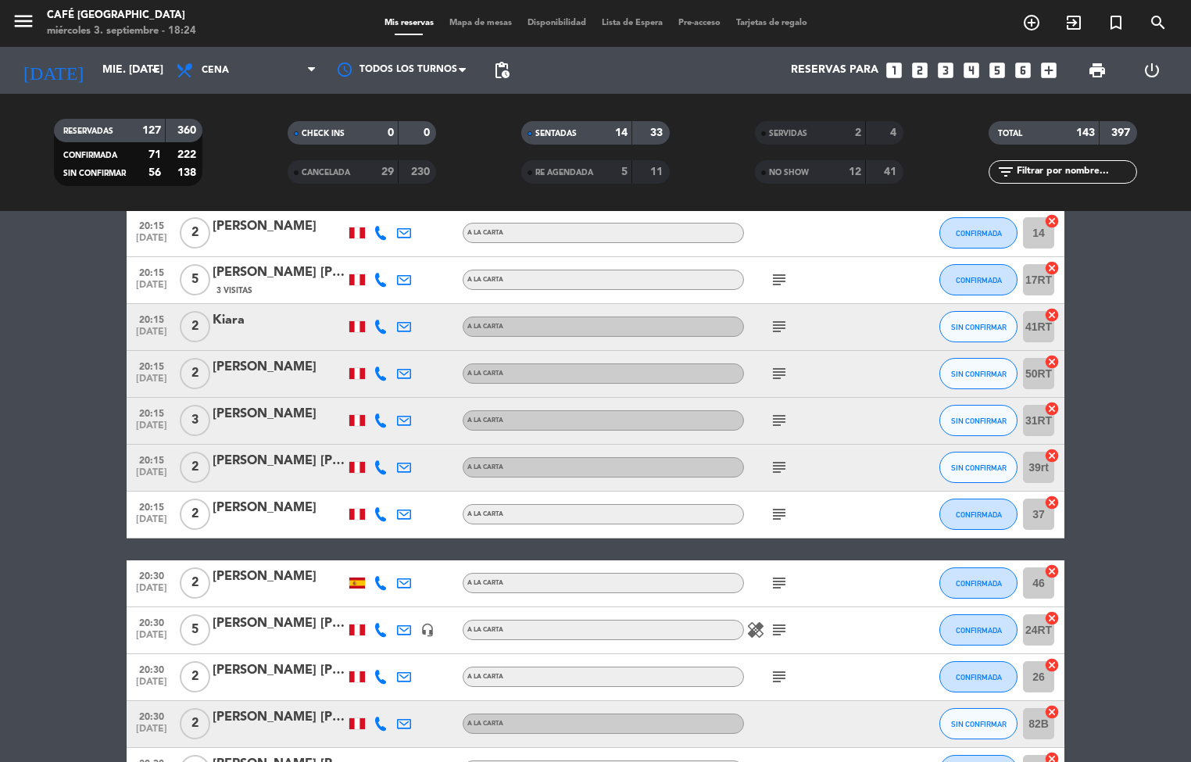
scroll to position [6075, 0]
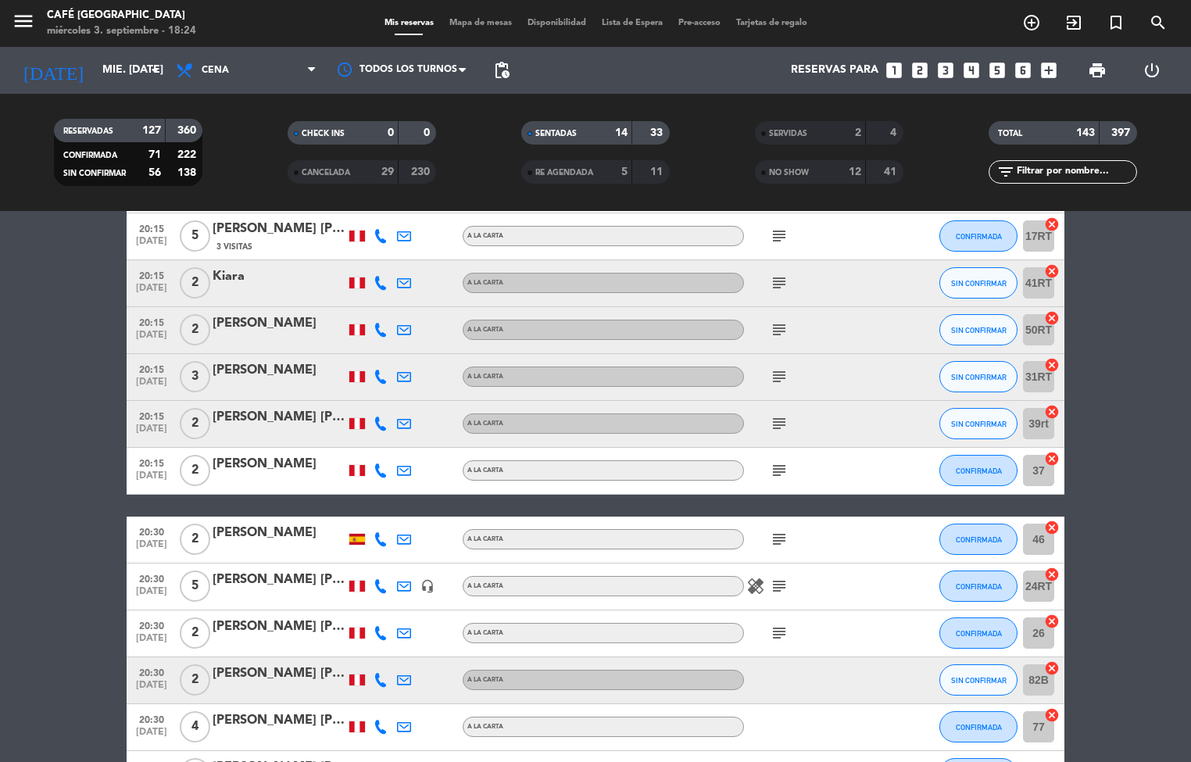
scroll to position [6068, 0]
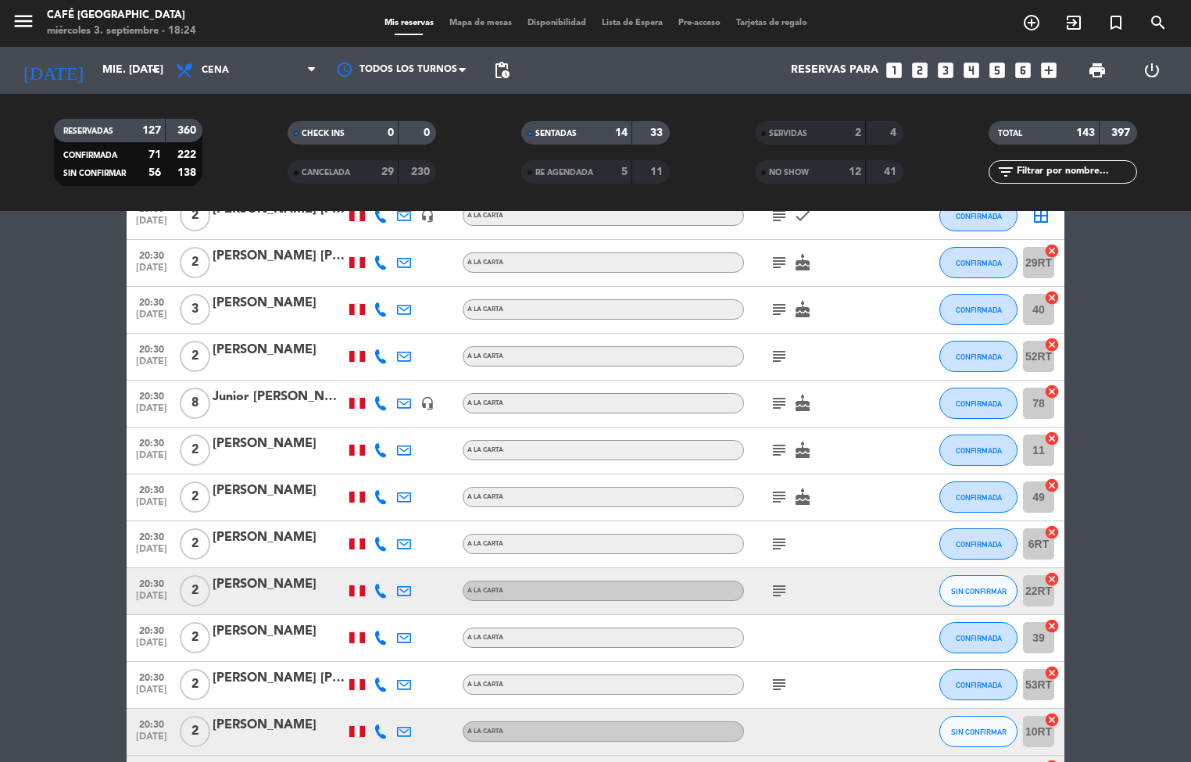
scroll to position [6713, 0]
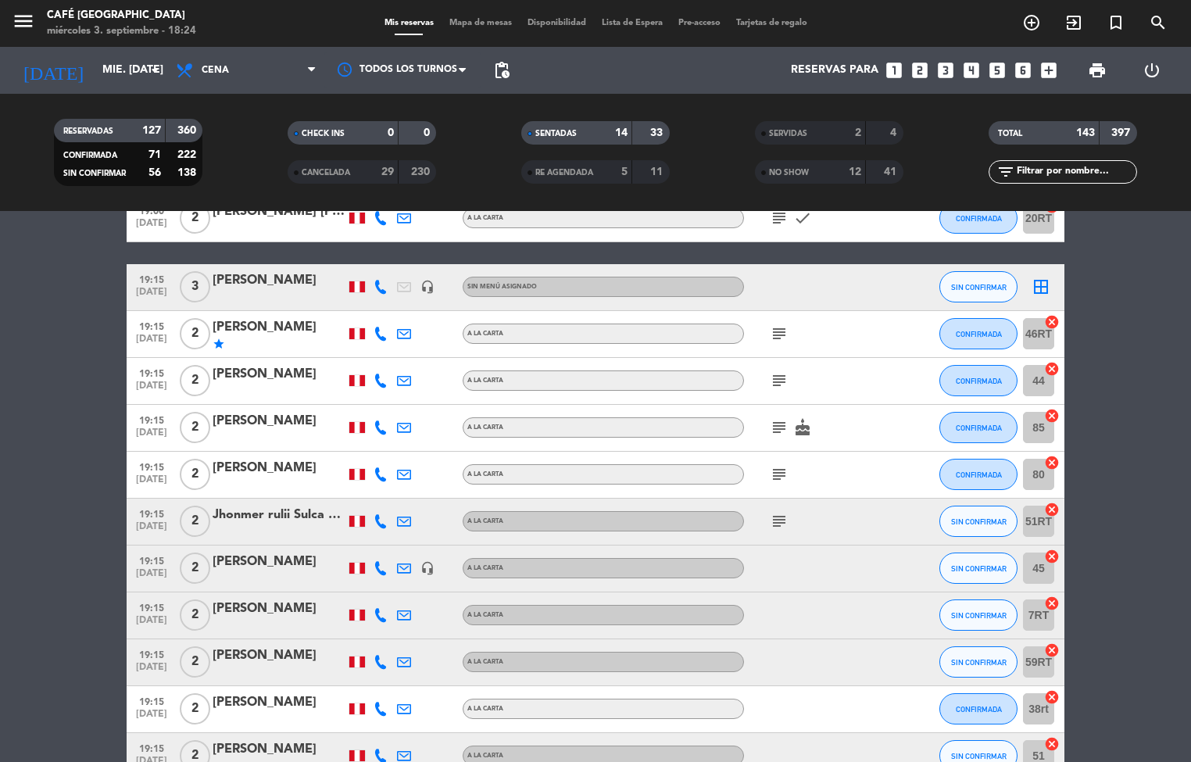
scroll to position [2449, 0]
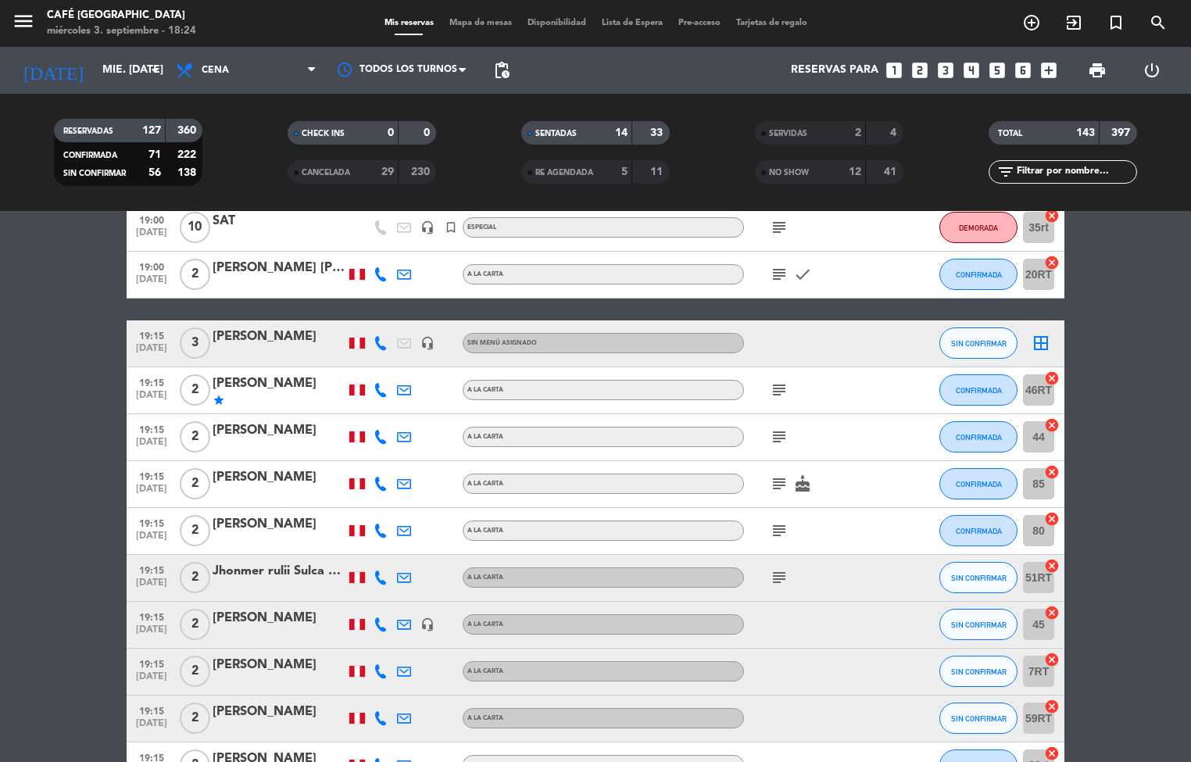
click at [1051, 69] on icon "add_box" at bounding box center [1049, 70] width 20 height 20
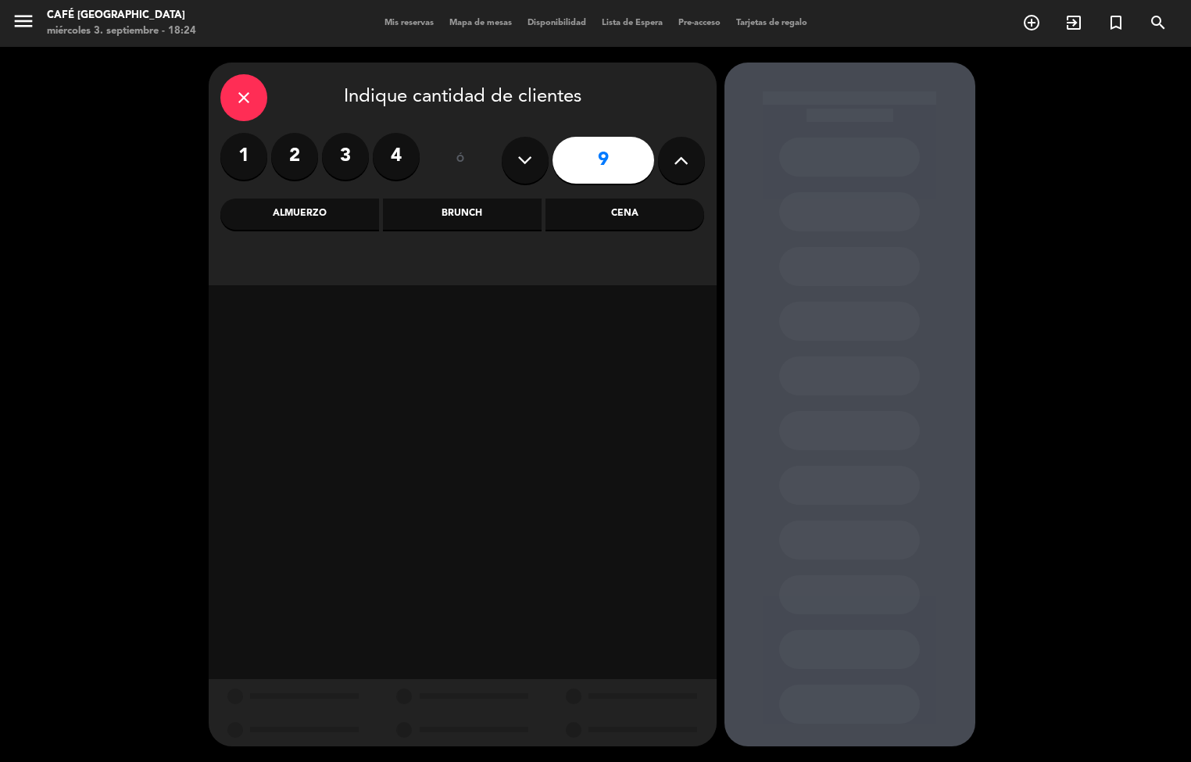
click at [247, 106] on icon "close" at bounding box center [244, 97] width 19 height 19
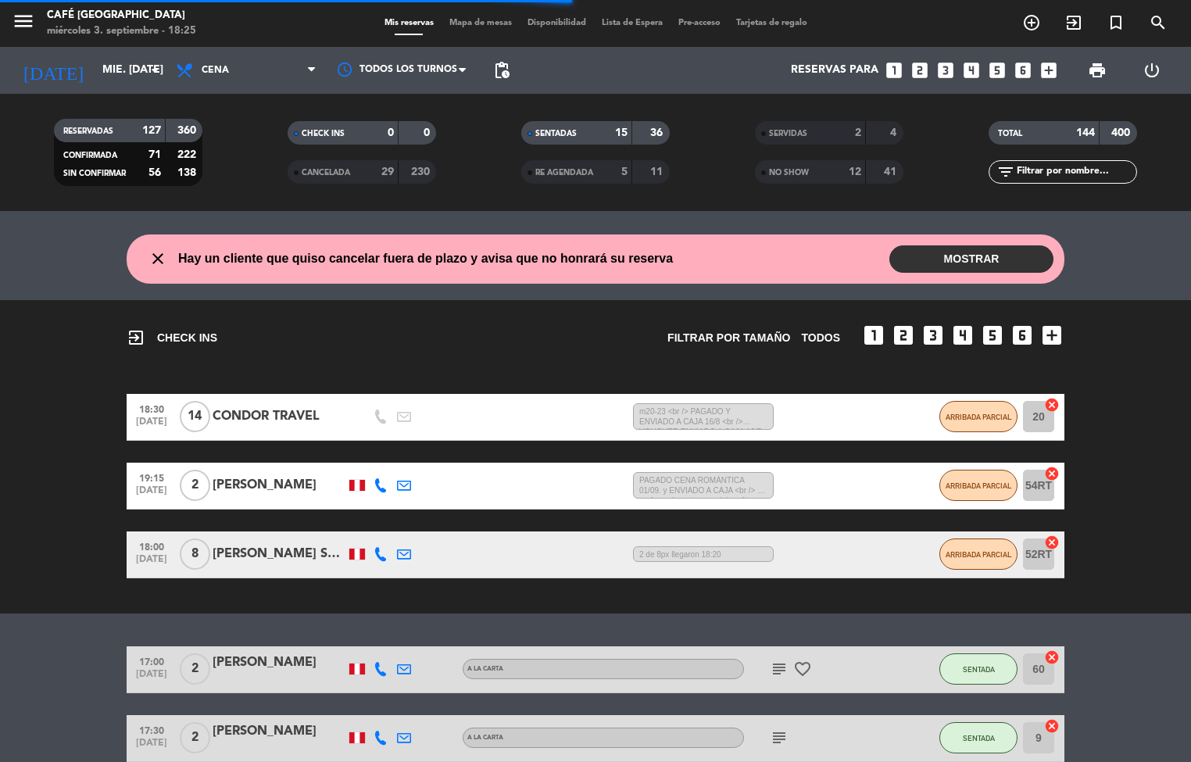
click at [1053, 68] on icon "add_box" at bounding box center [1049, 70] width 20 height 20
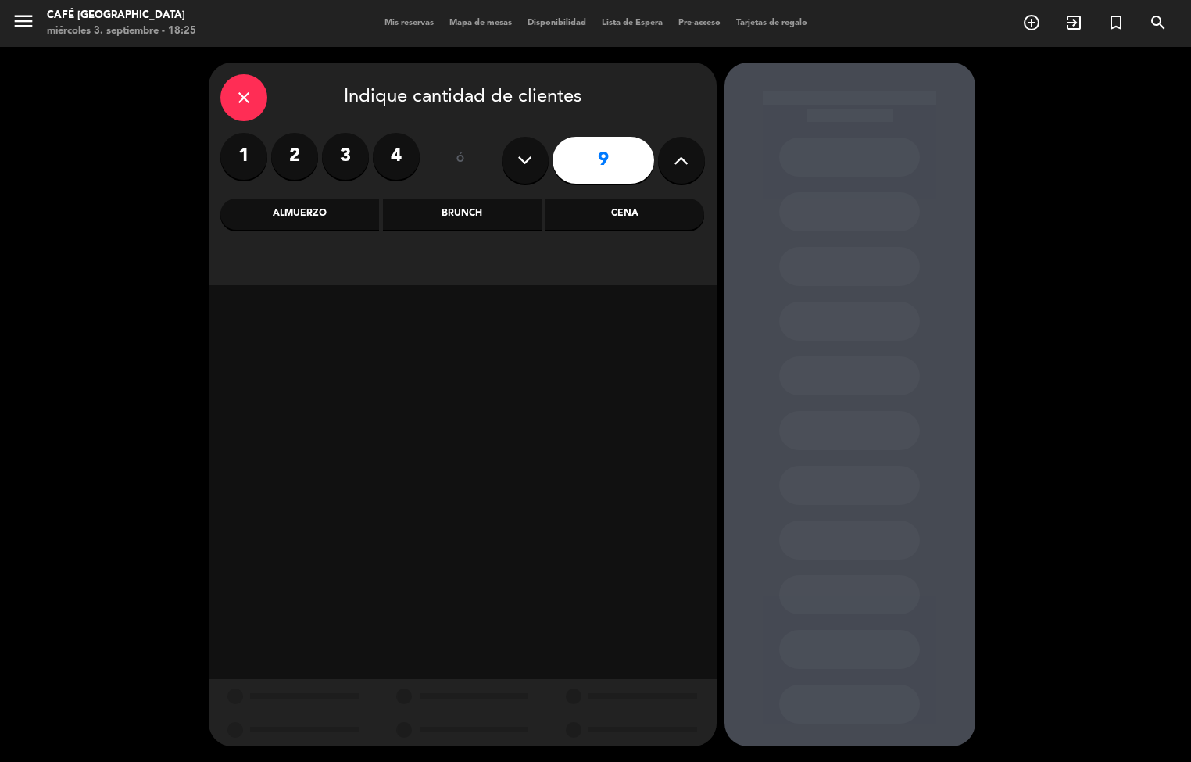
click at [286, 176] on label "2" at bounding box center [294, 156] width 47 height 47
click at [341, 158] on label "3" at bounding box center [345, 156] width 47 height 47
click at [322, 225] on div "Almuerzo" at bounding box center [299, 214] width 159 height 31
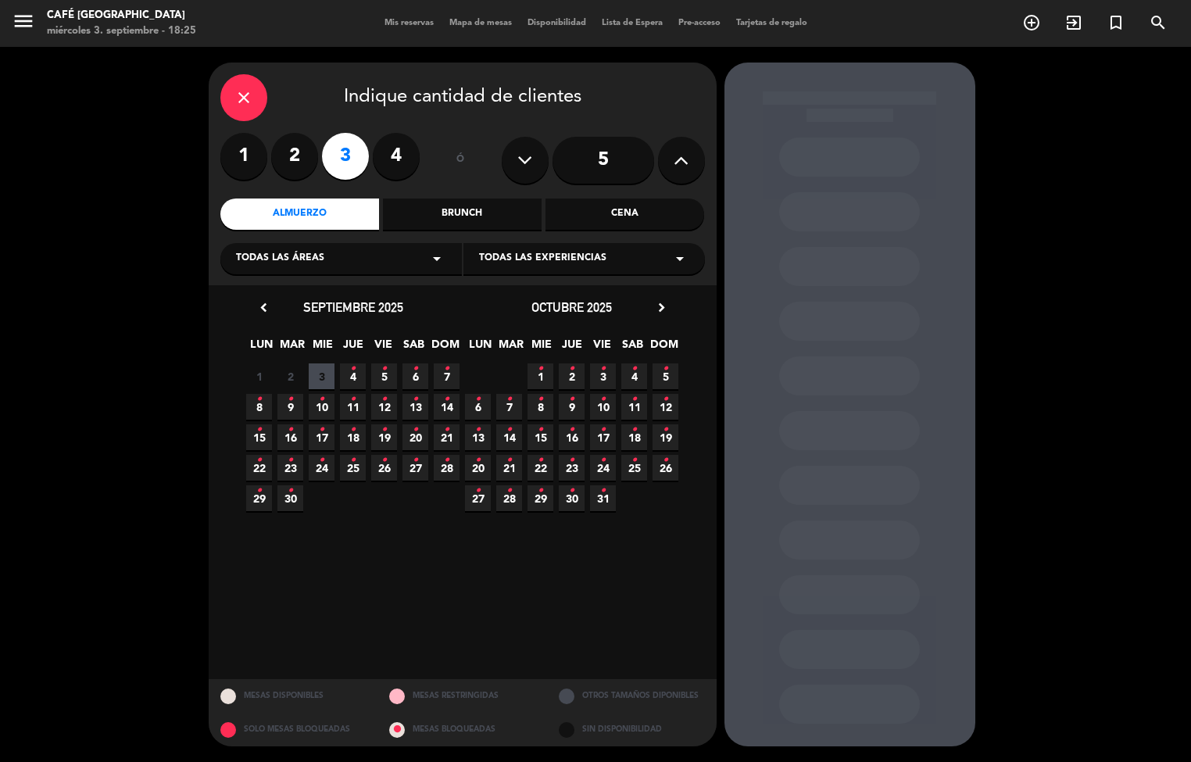
click at [291, 399] on icon "•" at bounding box center [290, 399] width 5 height 25
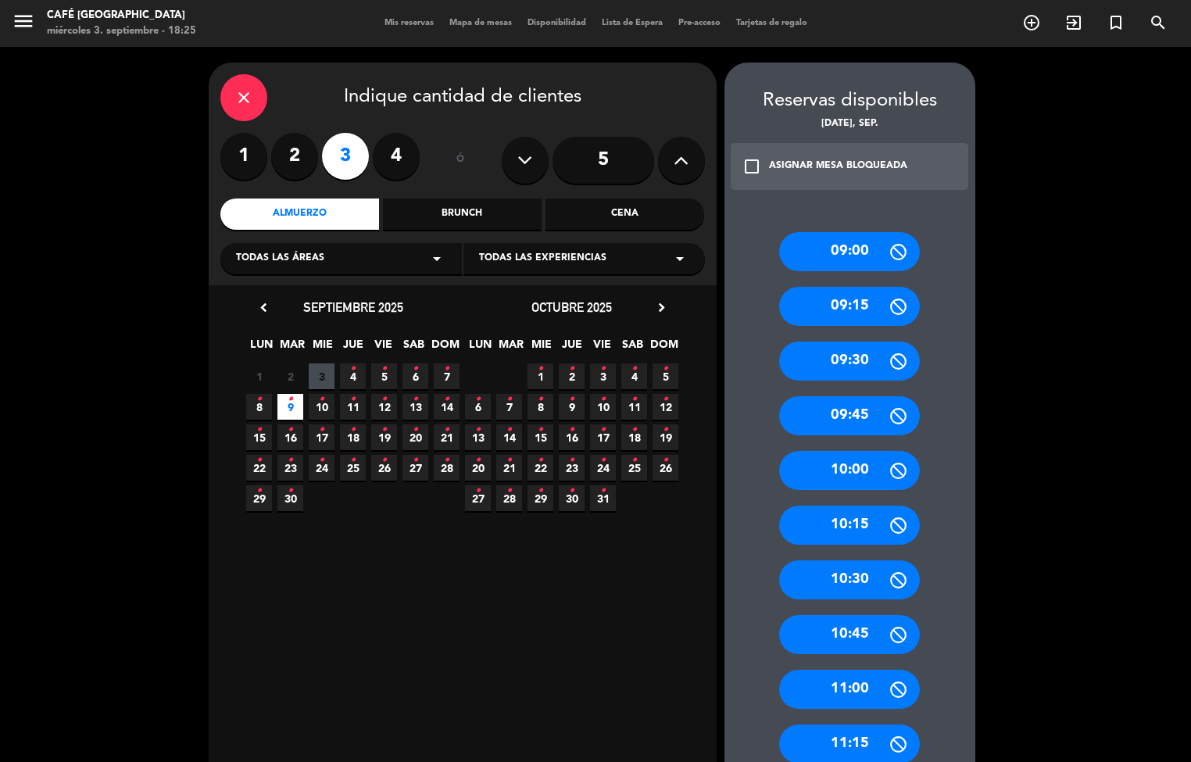
click at [646, 217] on div "Cena" at bounding box center [625, 214] width 159 height 31
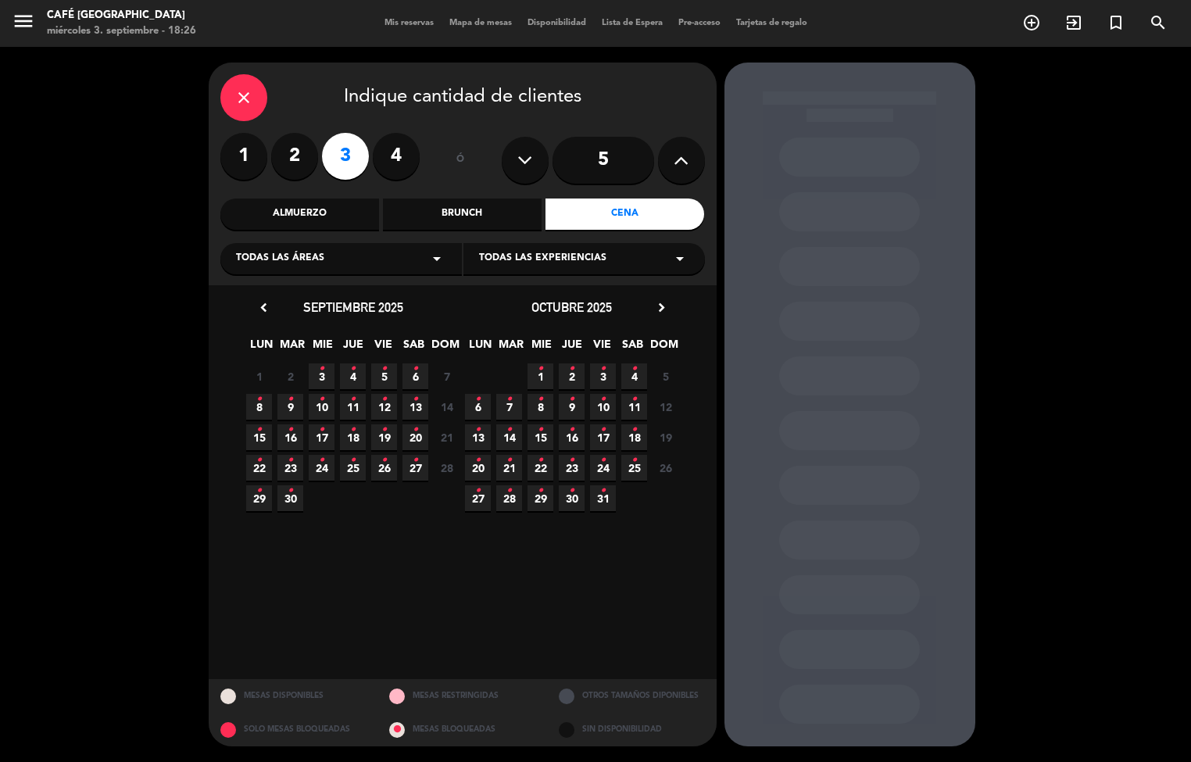
click at [286, 410] on span "9 •" at bounding box center [291, 407] width 26 height 26
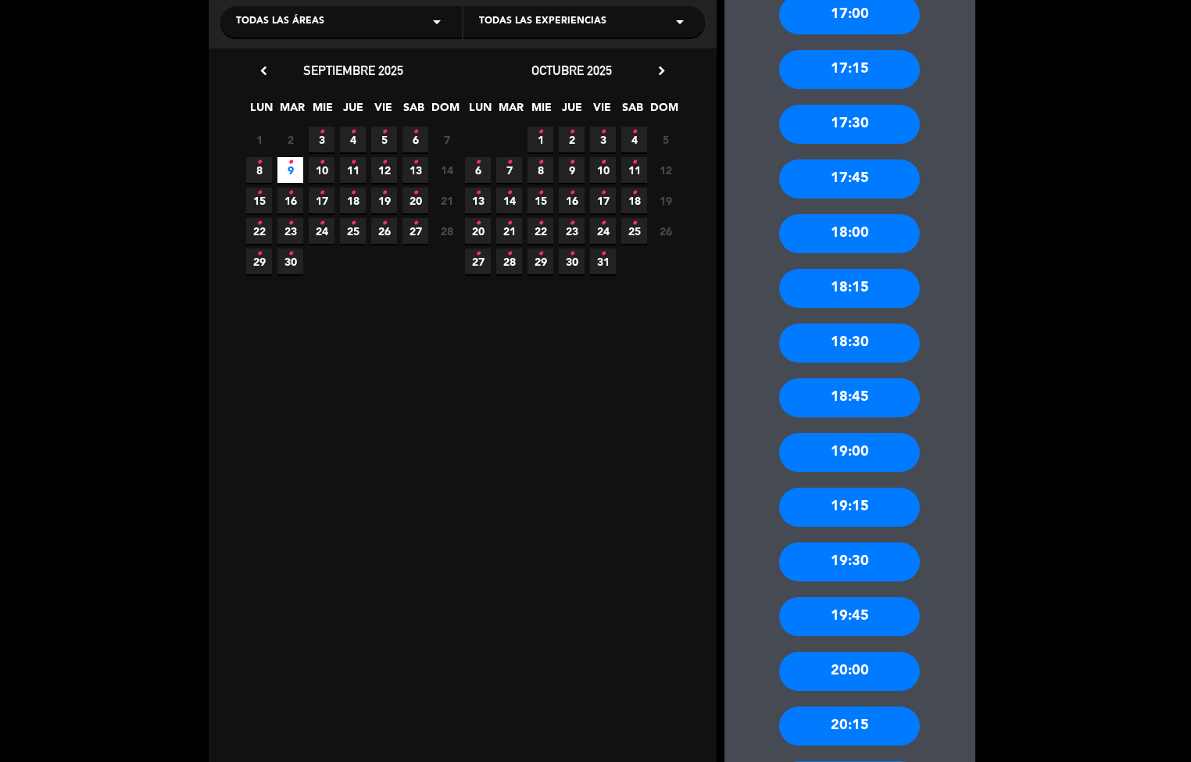
scroll to position [242, 0]
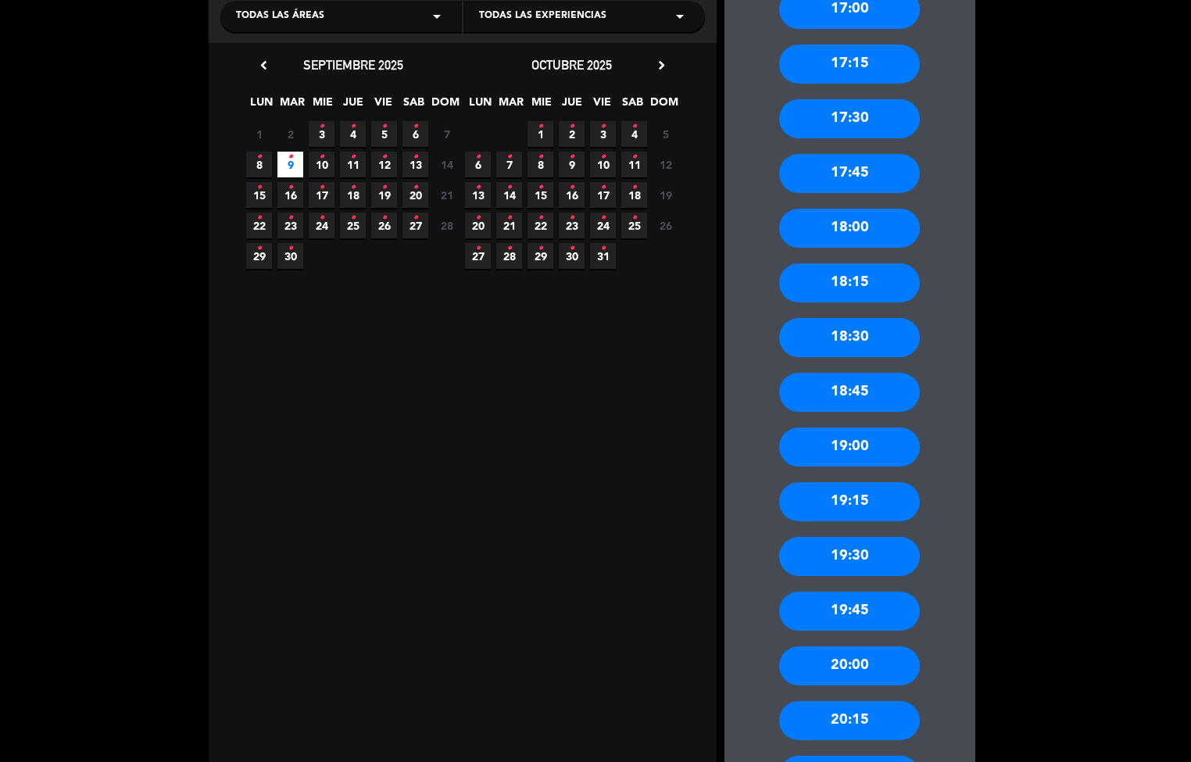
click at [957, 361] on div "17:00 17:15 17:30 17:45 18:00 18:15 18:30 18:45 19:00 19:15 19:30 19:45 20:00 2…" at bounding box center [850, 440] width 251 height 962
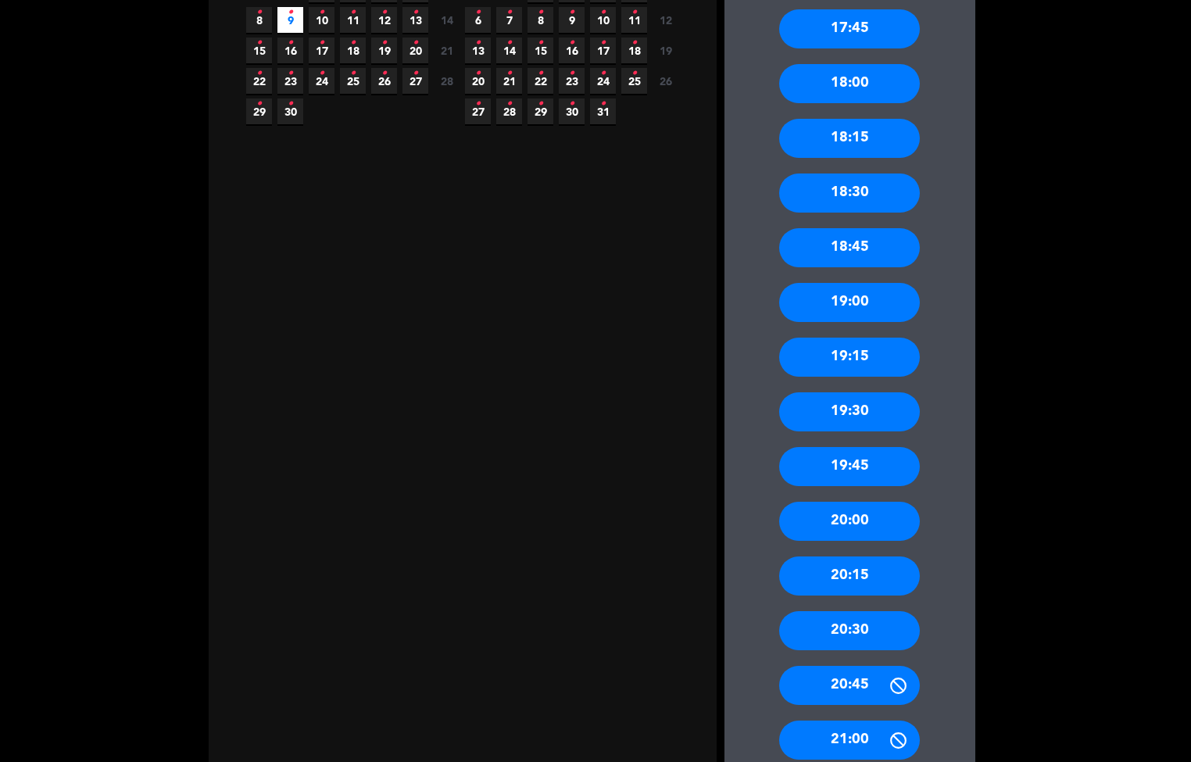
scroll to position [400, 0]
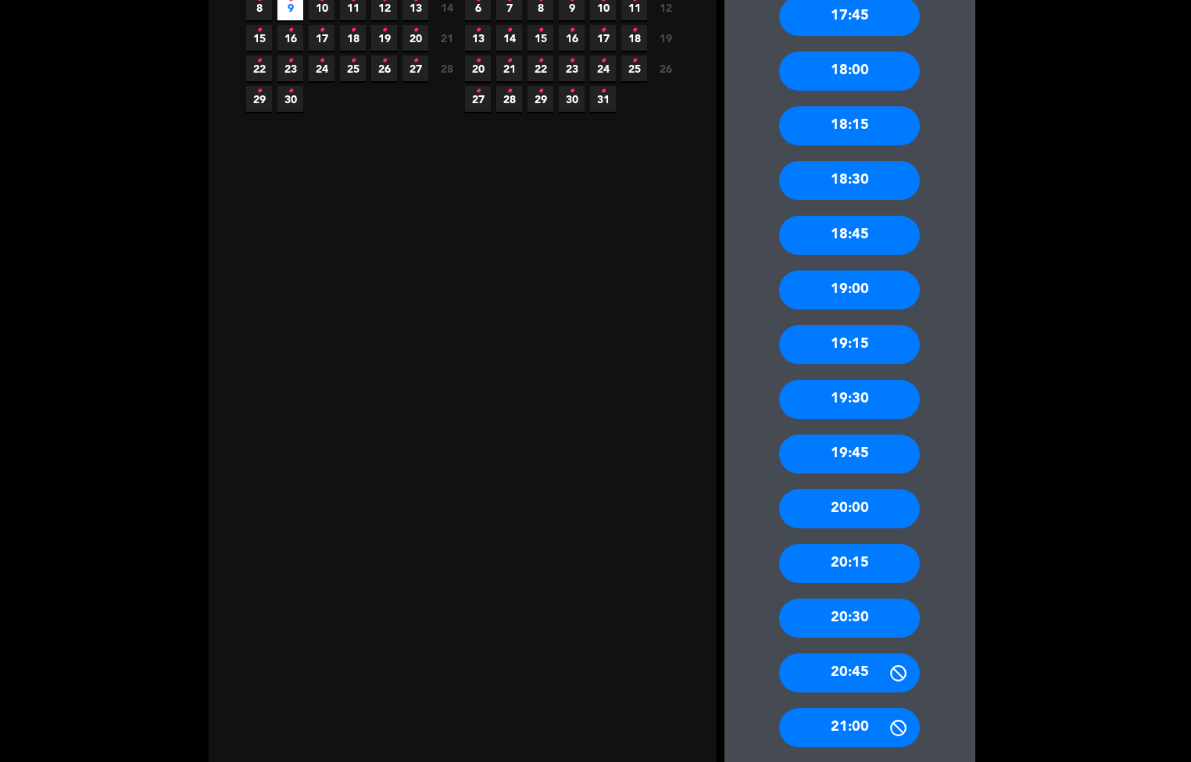
click at [842, 291] on div "19:00" at bounding box center [849, 290] width 141 height 39
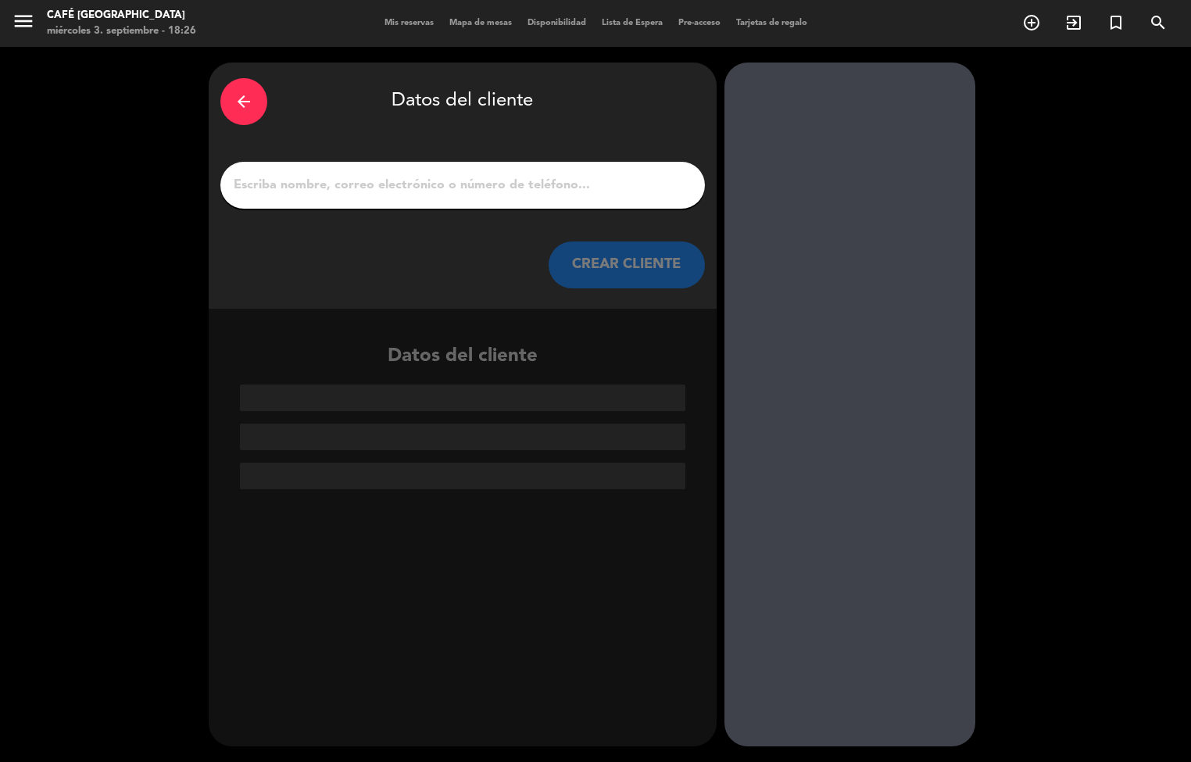
scroll to position [0, 0]
click at [611, 188] on input "1" at bounding box center [462, 185] width 461 height 22
click at [546, 181] on input "1" at bounding box center [462, 185] width 461 height 22
click at [465, 24] on span "Mapa de mesas" at bounding box center [481, 23] width 78 height 9
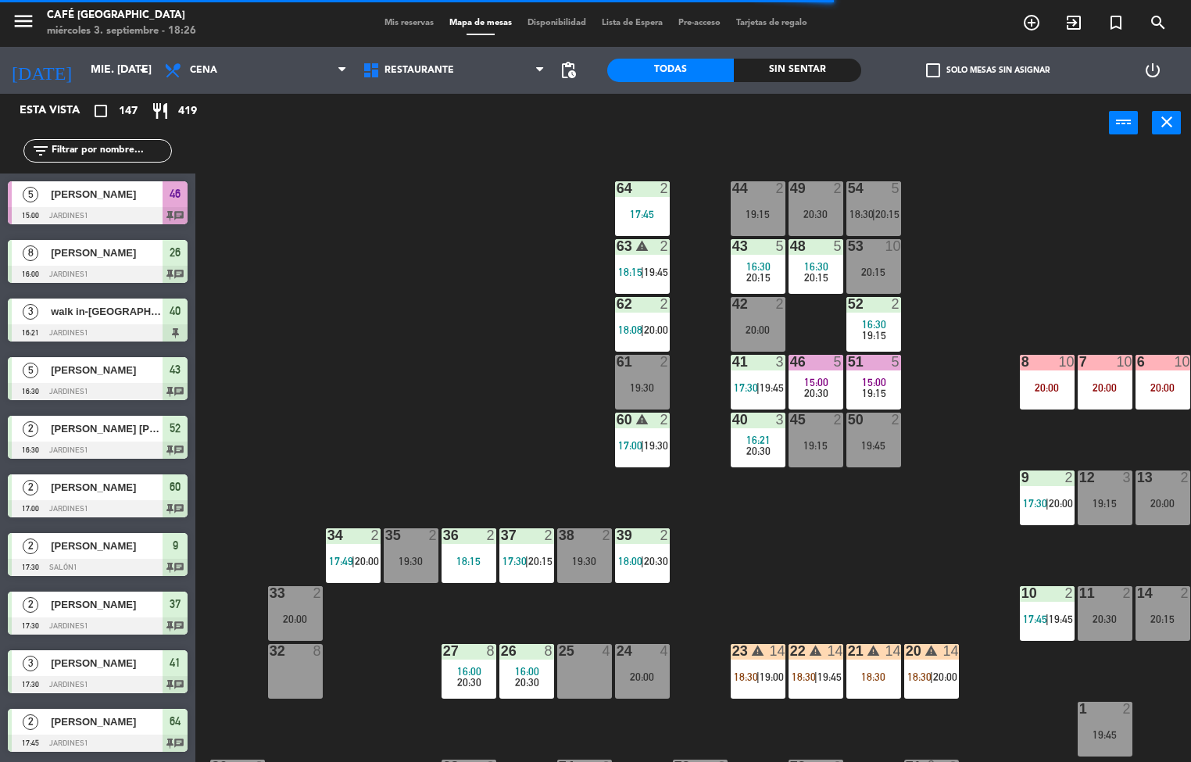
click at [549, 23] on span "Disponibilidad" at bounding box center [557, 23] width 74 height 9
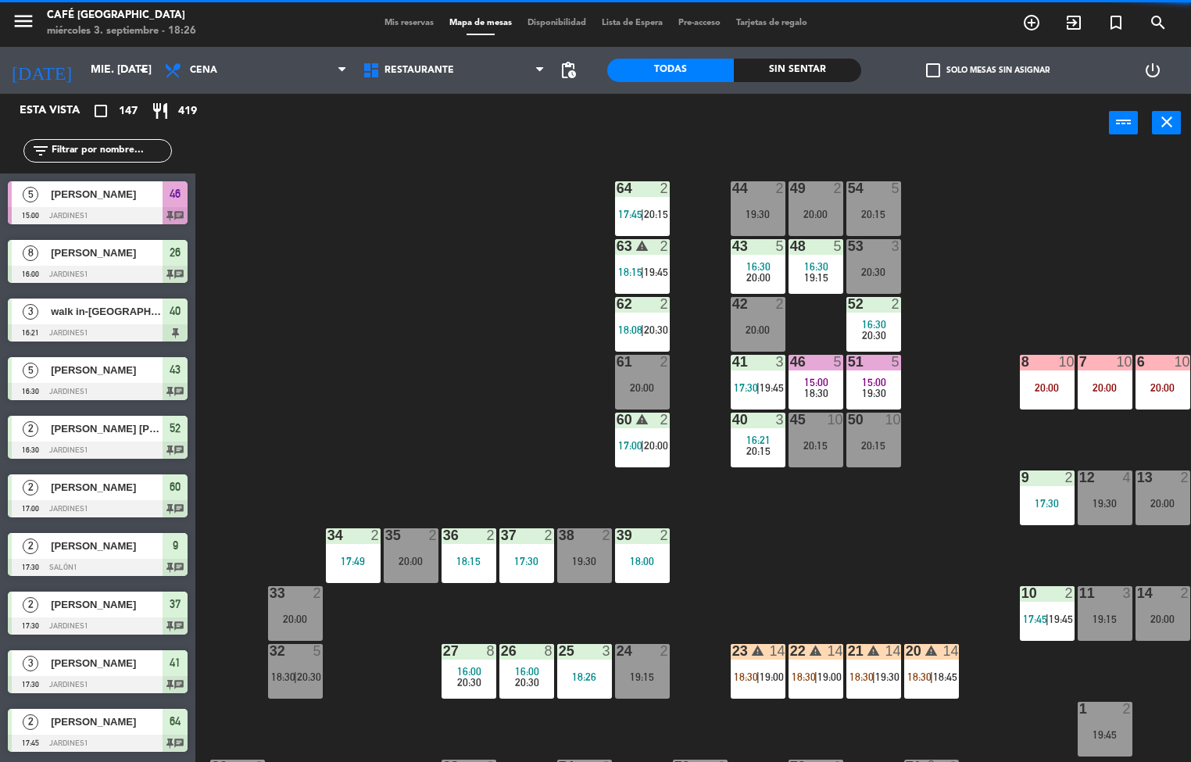
click at [552, 23] on span "Disponibilidad" at bounding box center [557, 23] width 74 height 9
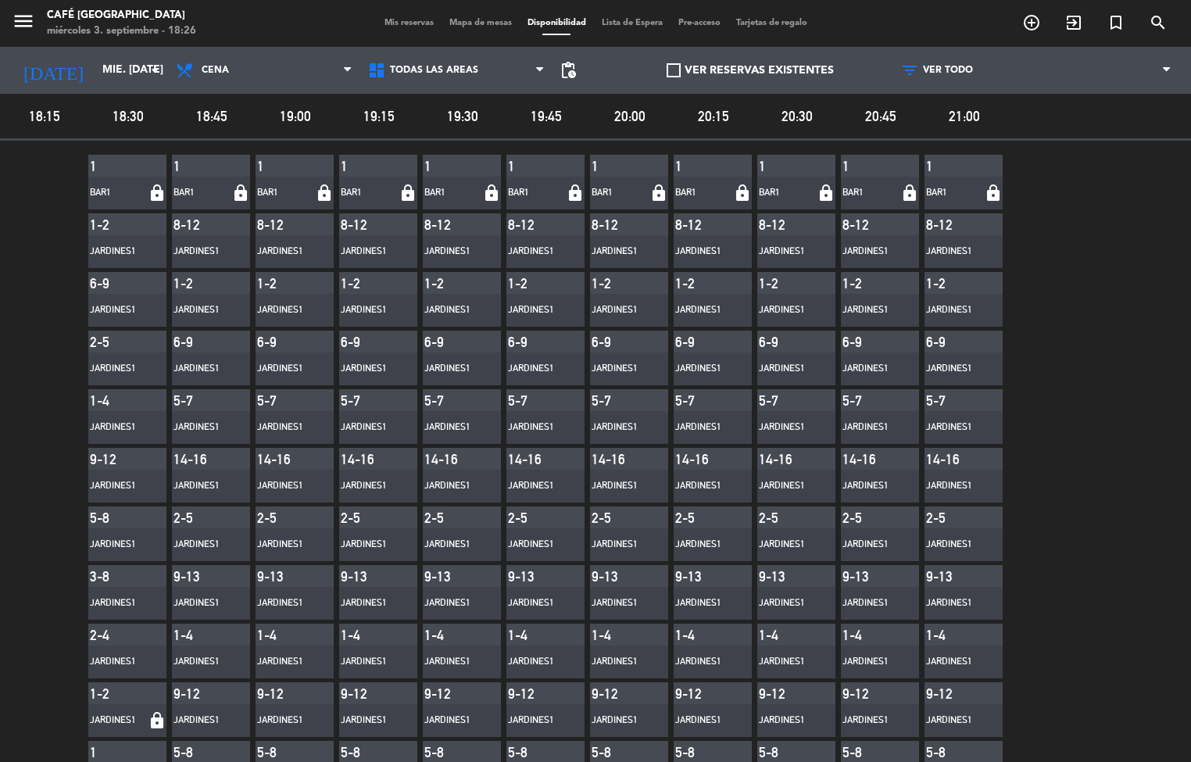
click at [969, 589] on div "Jardines1" at bounding box center [964, 603] width 78 height 33
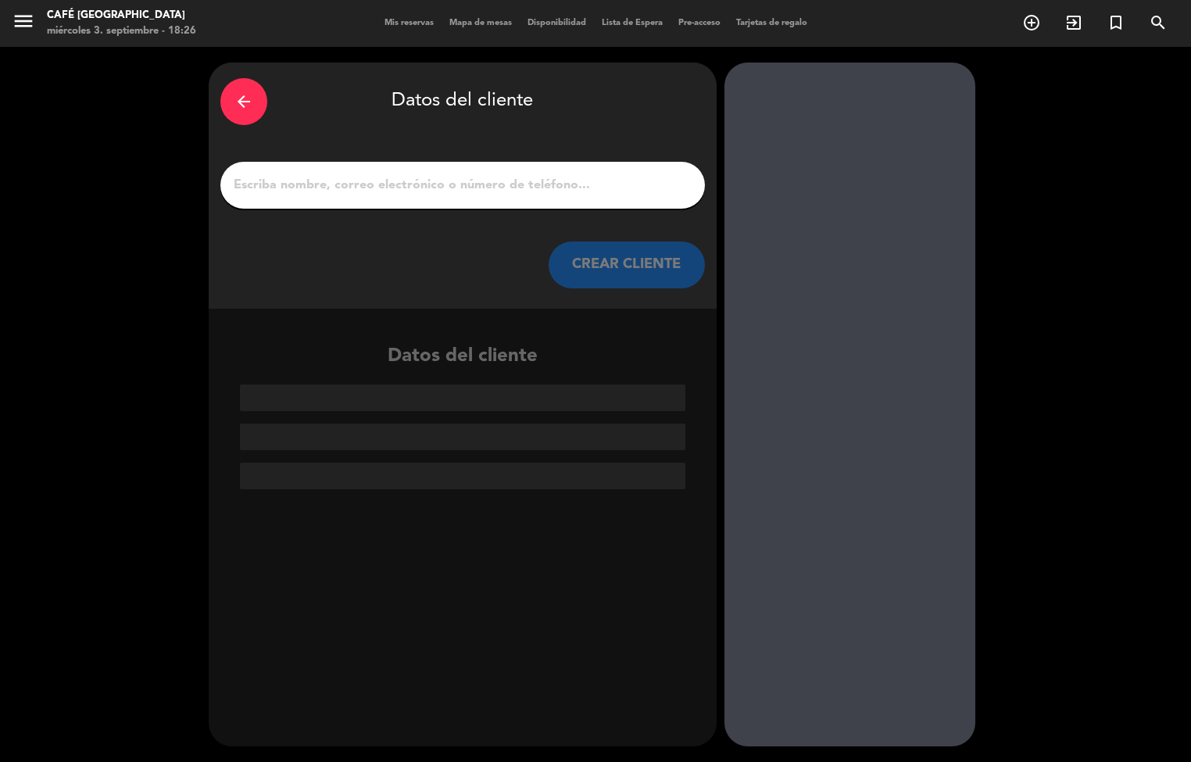
click at [240, 101] on icon "arrow_back" at bounding box center [244, 101] width 19 height 19
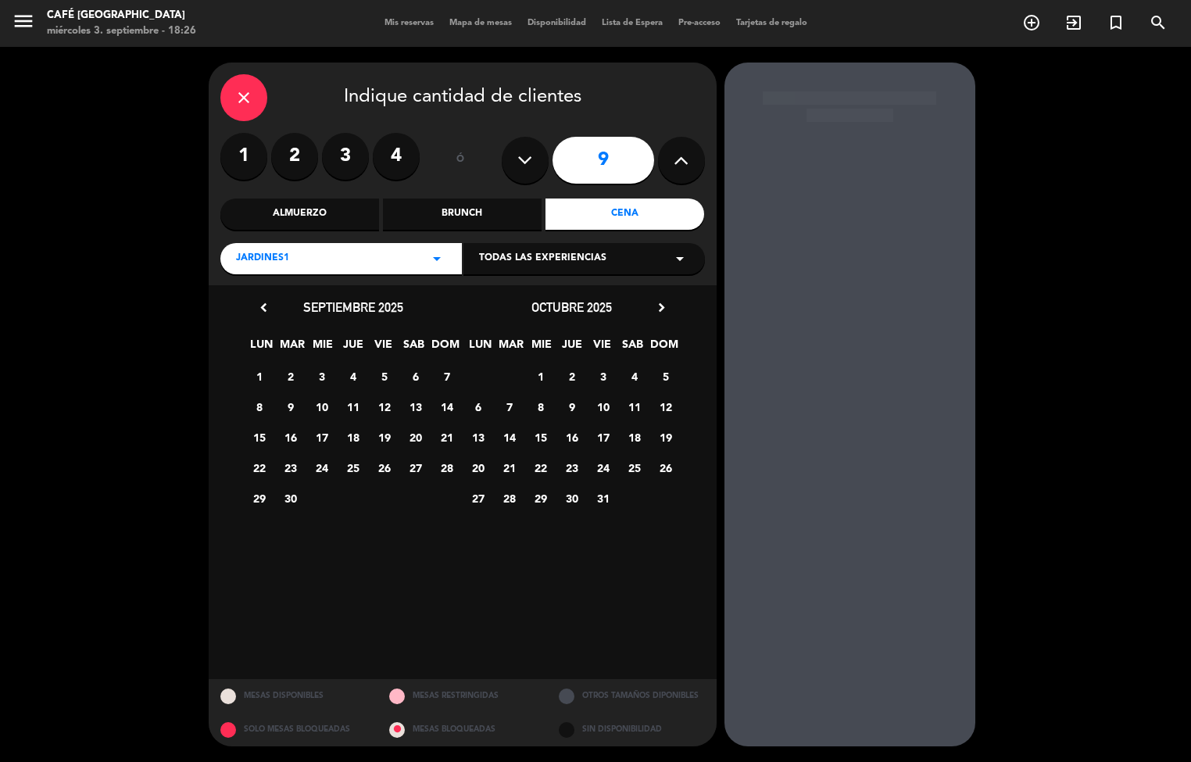
click at [242, 96] on icon "close" at bounding box center [244, 97] width 19 height 19
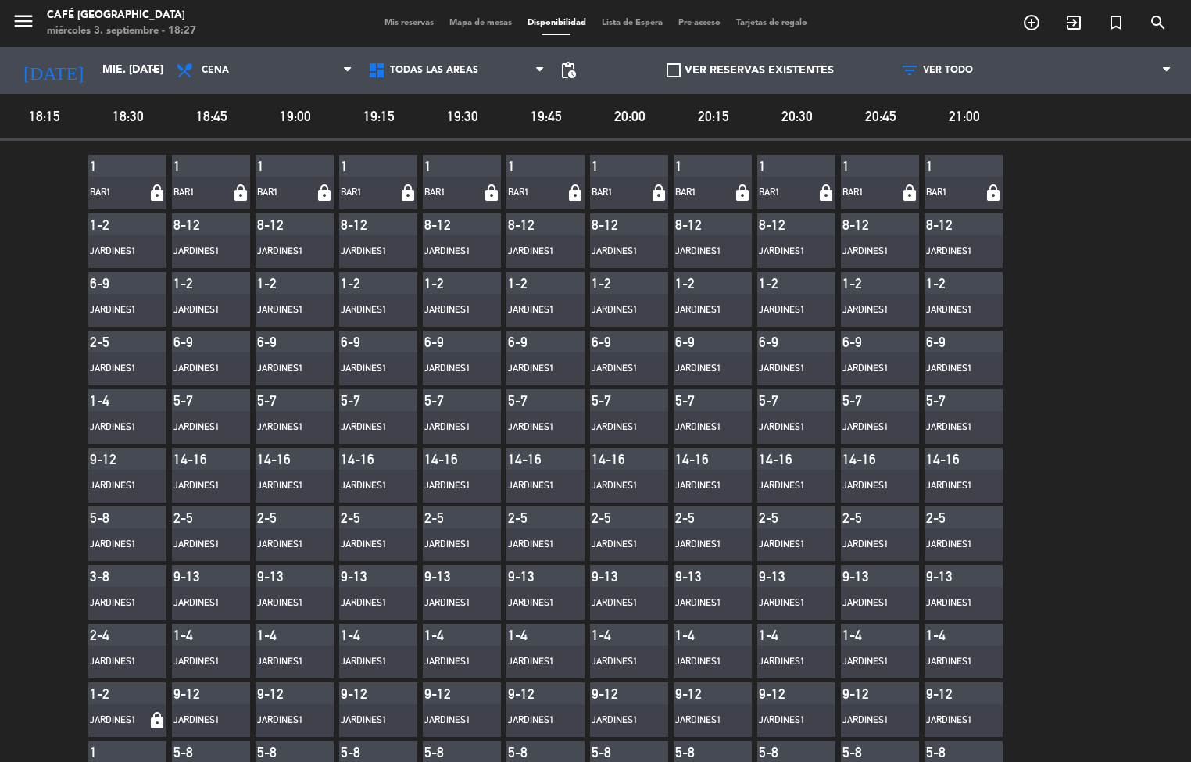
click at [1077, 633] on div "1 Bar1 lock 1-2 Jardines1 6-9 Jardines1 2-5 Jardines1 1-4 Jardines1 9-12 Jardin…" at bounding box center [595, 763] width 1191 height 1245
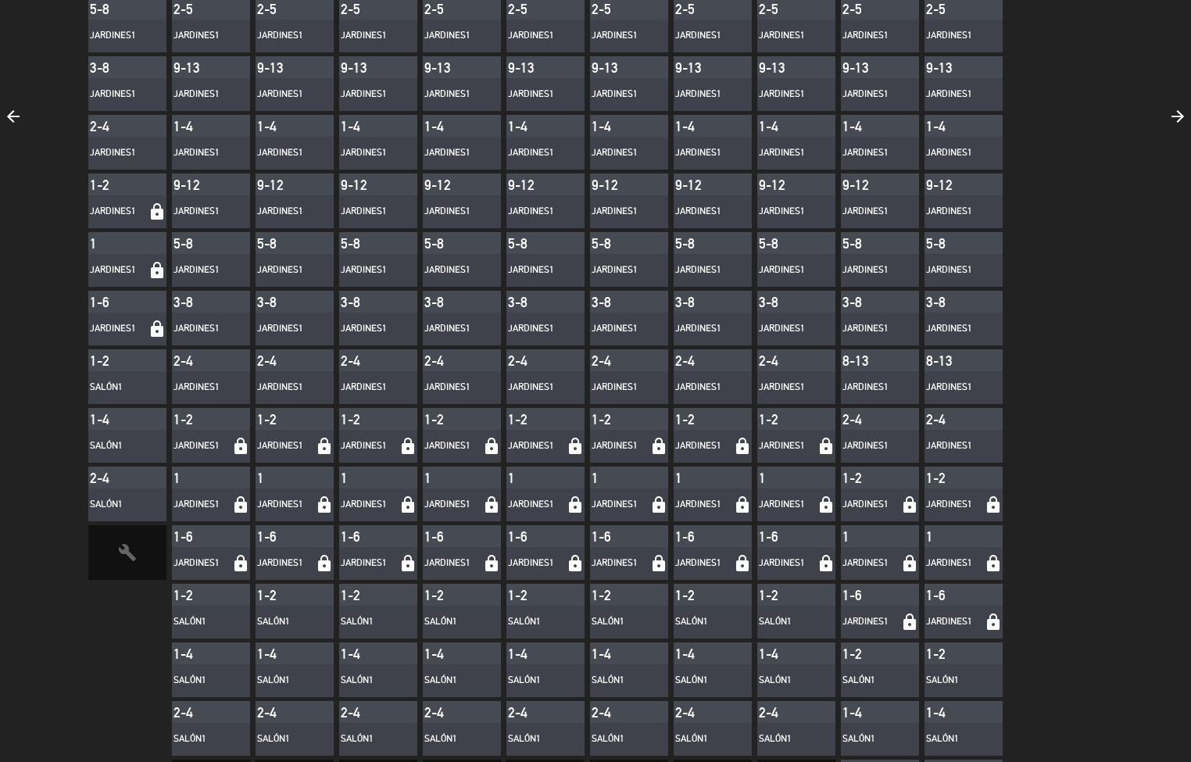
scroll to position [532, 0]
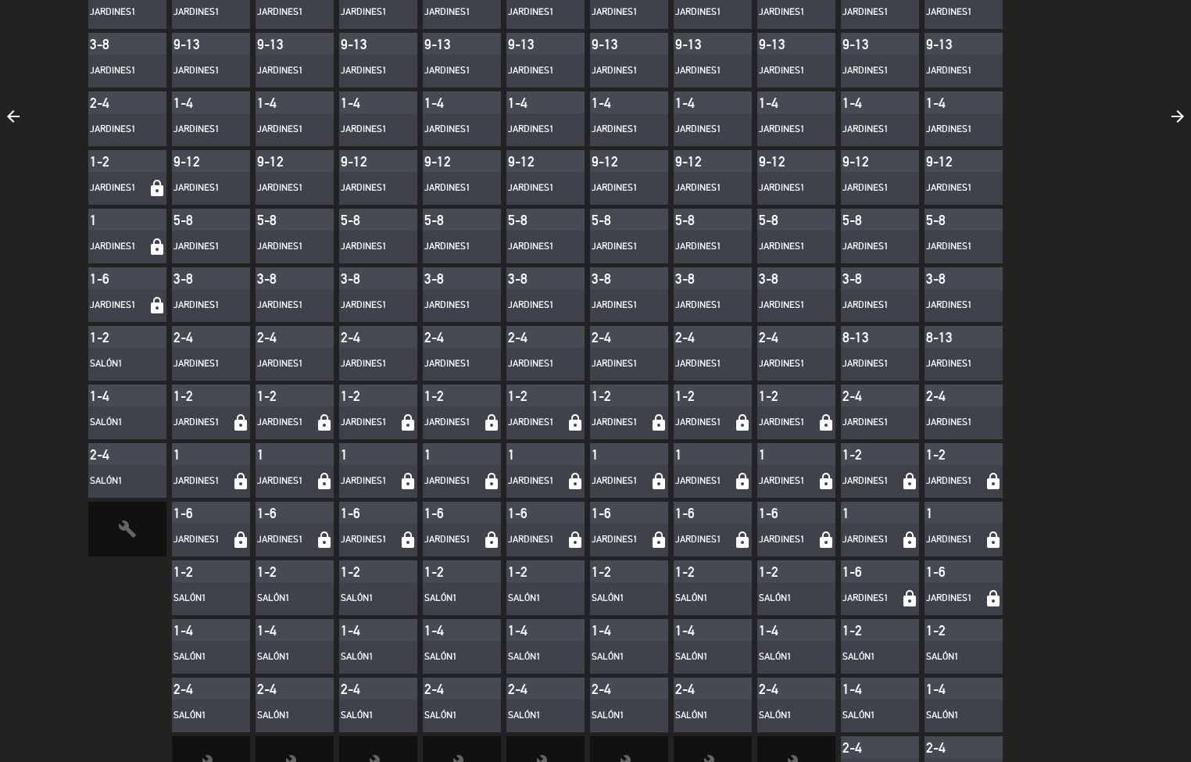
click at [991, 579] on div "1-6" at bounding box center [964, 572] width 78 height 22
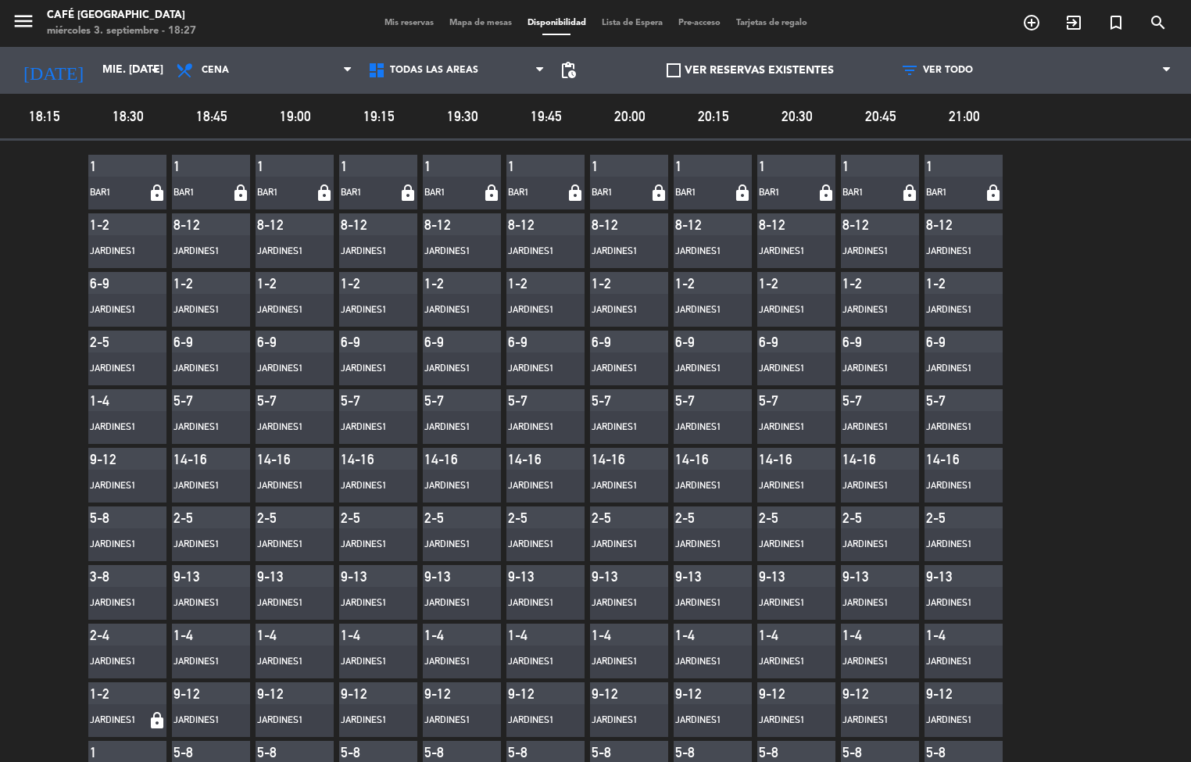
click at [629, 23] on span "Lista de Espera" at bounding box center [632, 23] width 77 height 9
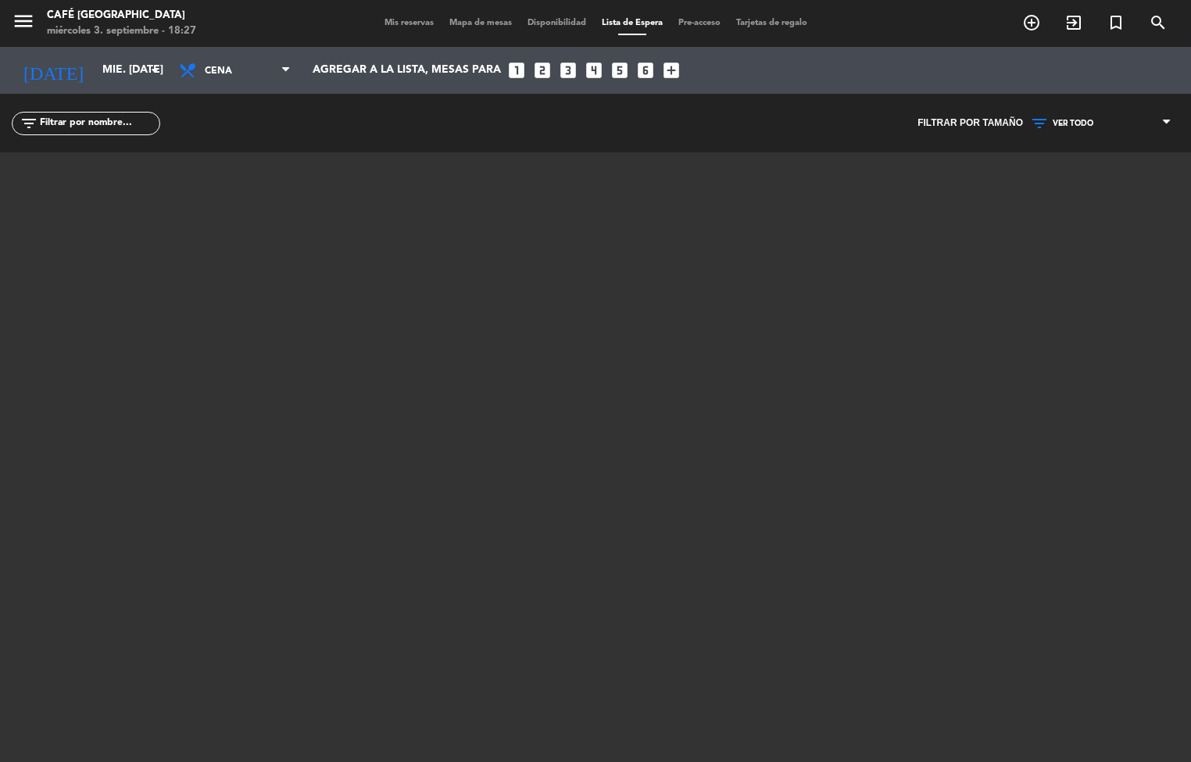
click at [741, 28] on div "Mis reservas Mapa de mesas Disponibilidad Lista de Espera Pre-acceso Tarjetas d…" at bounding box center [596, 23] width 439 height 14
click at [718, 23] on span "Pre-acceso" at bounding box center [700, 23] width 58 height 9
click at [709, 23] on span "Pre-acceso" at bounding box center [700, 23] width 58 height 9
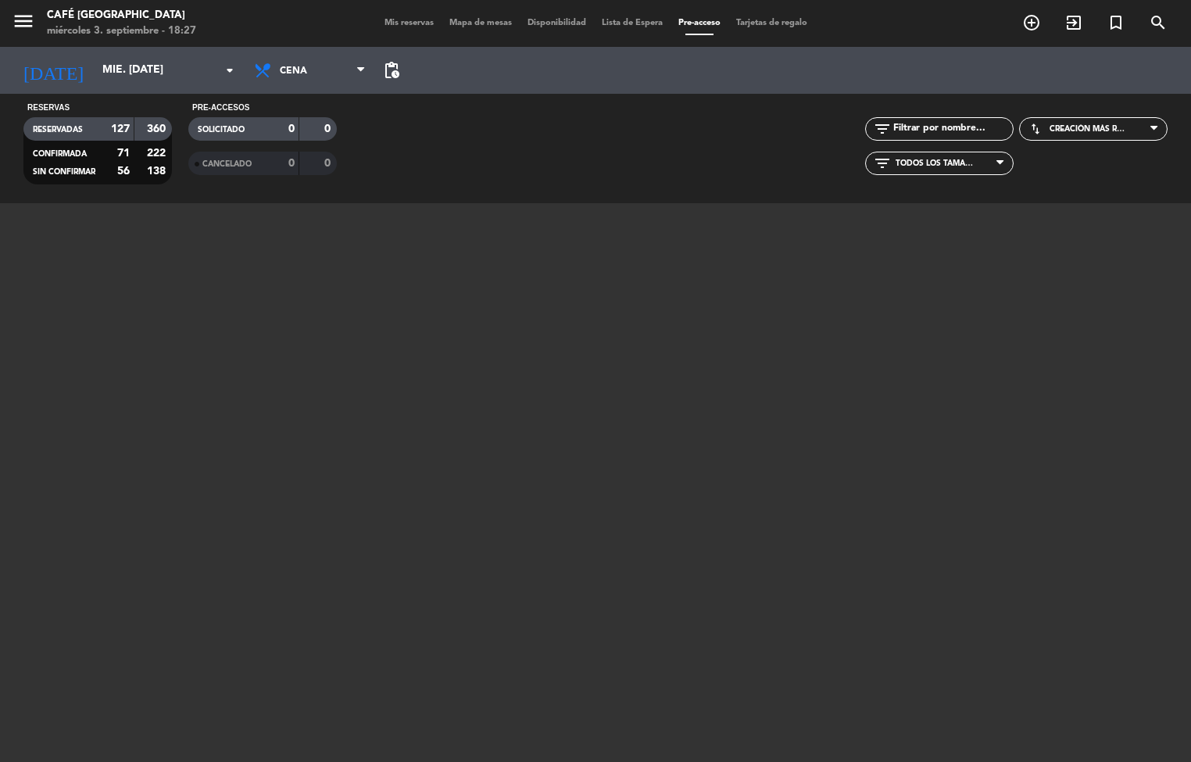
click at [779, 23] on span "Tarjetas de regalo" at bounding box center [772, 23] width 87 height 9
